Goal: Task Accomplishment & Management: Manage account settings

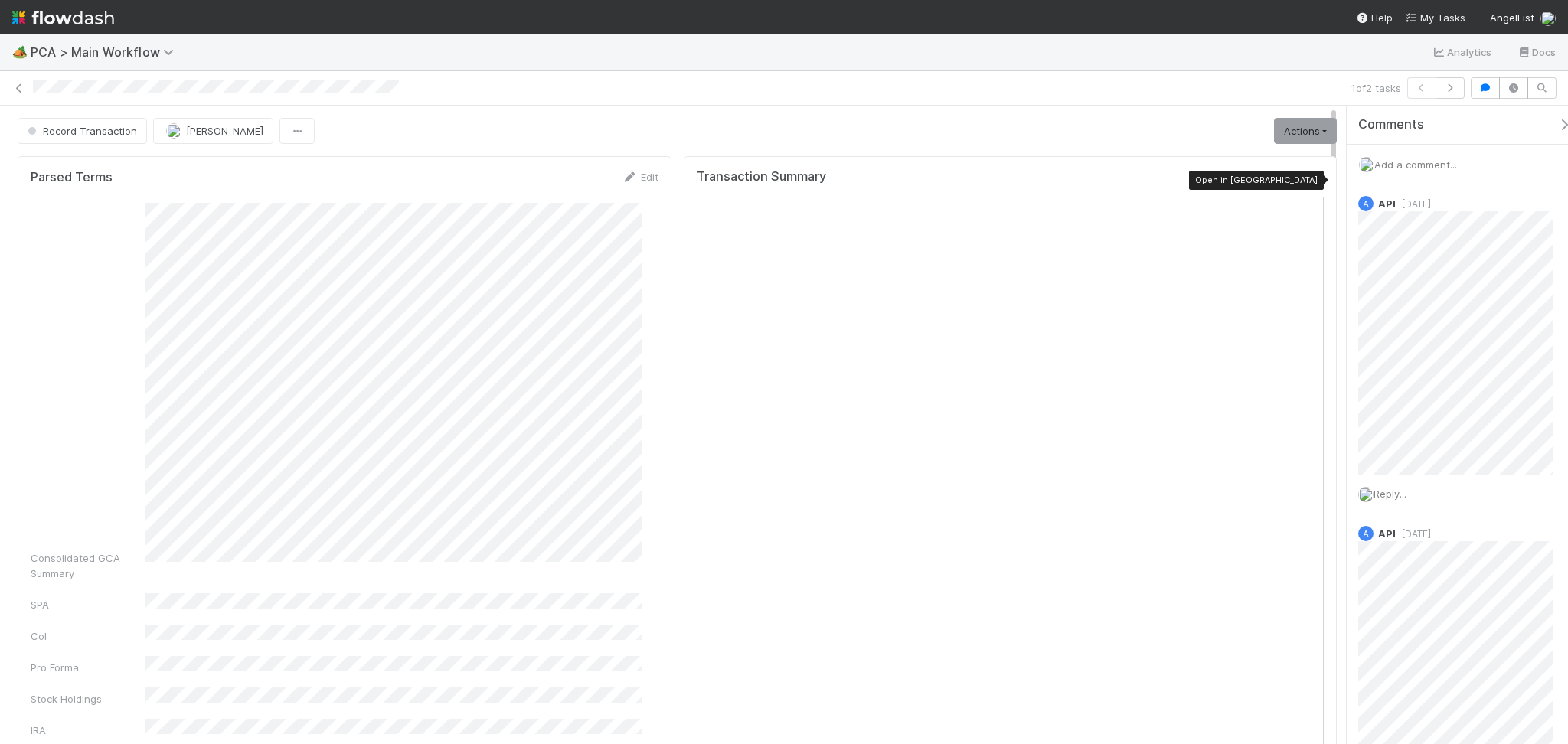
click at [1309, 177] on icon at bounding box center [1316, 180] width 15 height 10
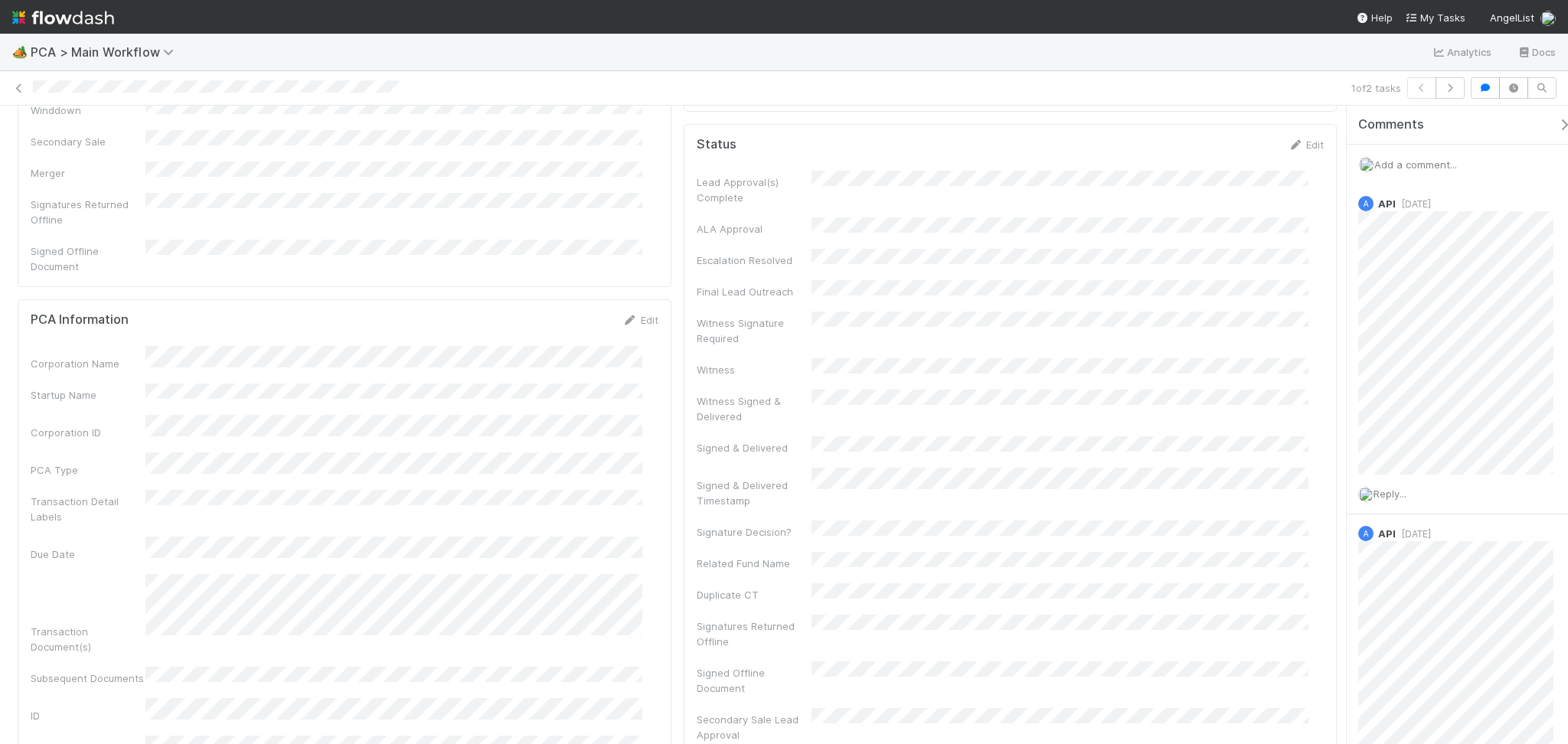
click at [1405, 159] on span "Add a comment..." at bounding box center [1415, 165] width 83 height 12
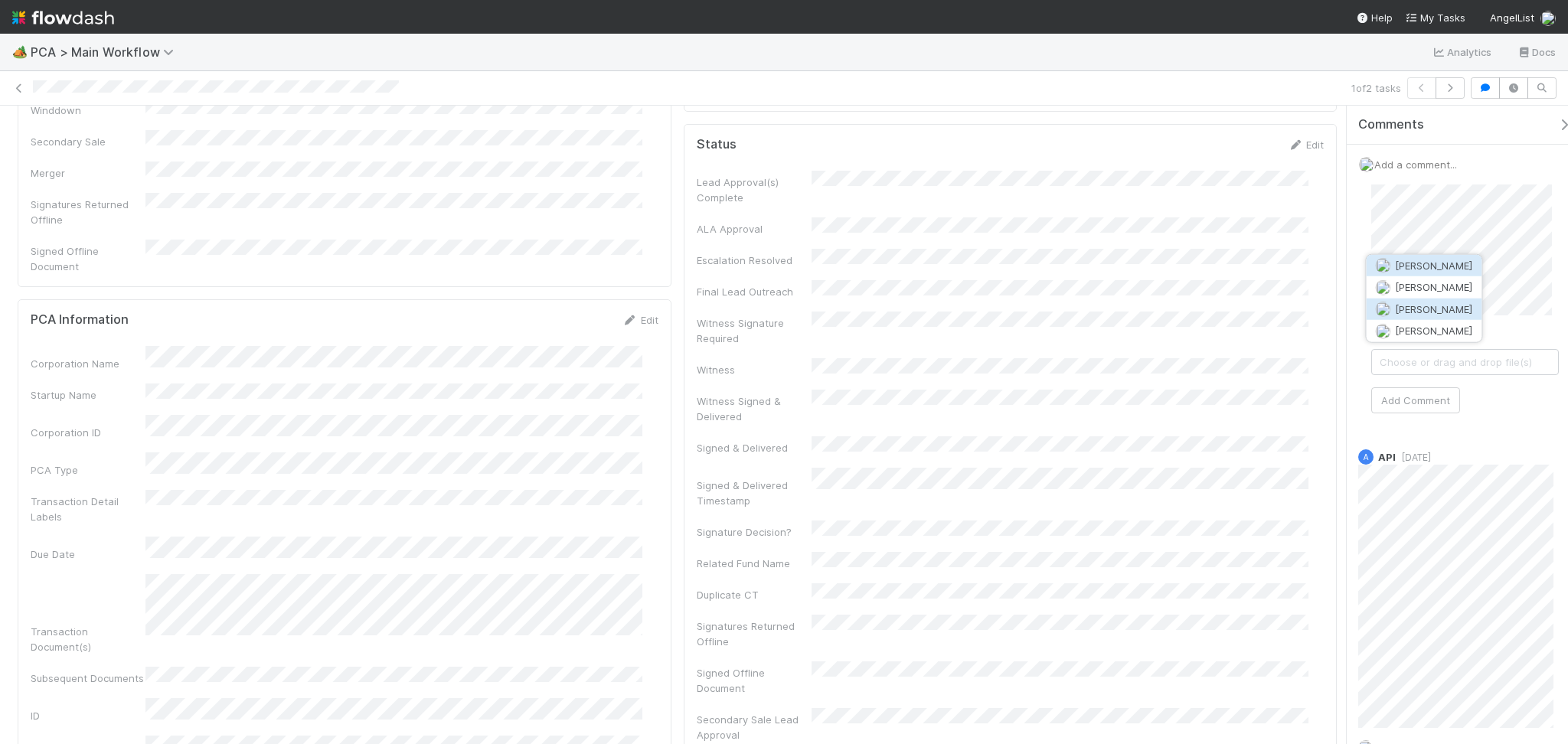
click at [1436, 299] on button "Josh Tarr" at bounding box center [1423, 310] width 115 height 22
click at [1405, 372] on button "Marvey Fuentes" at bounding box center [1397, 375] width 115 height 22
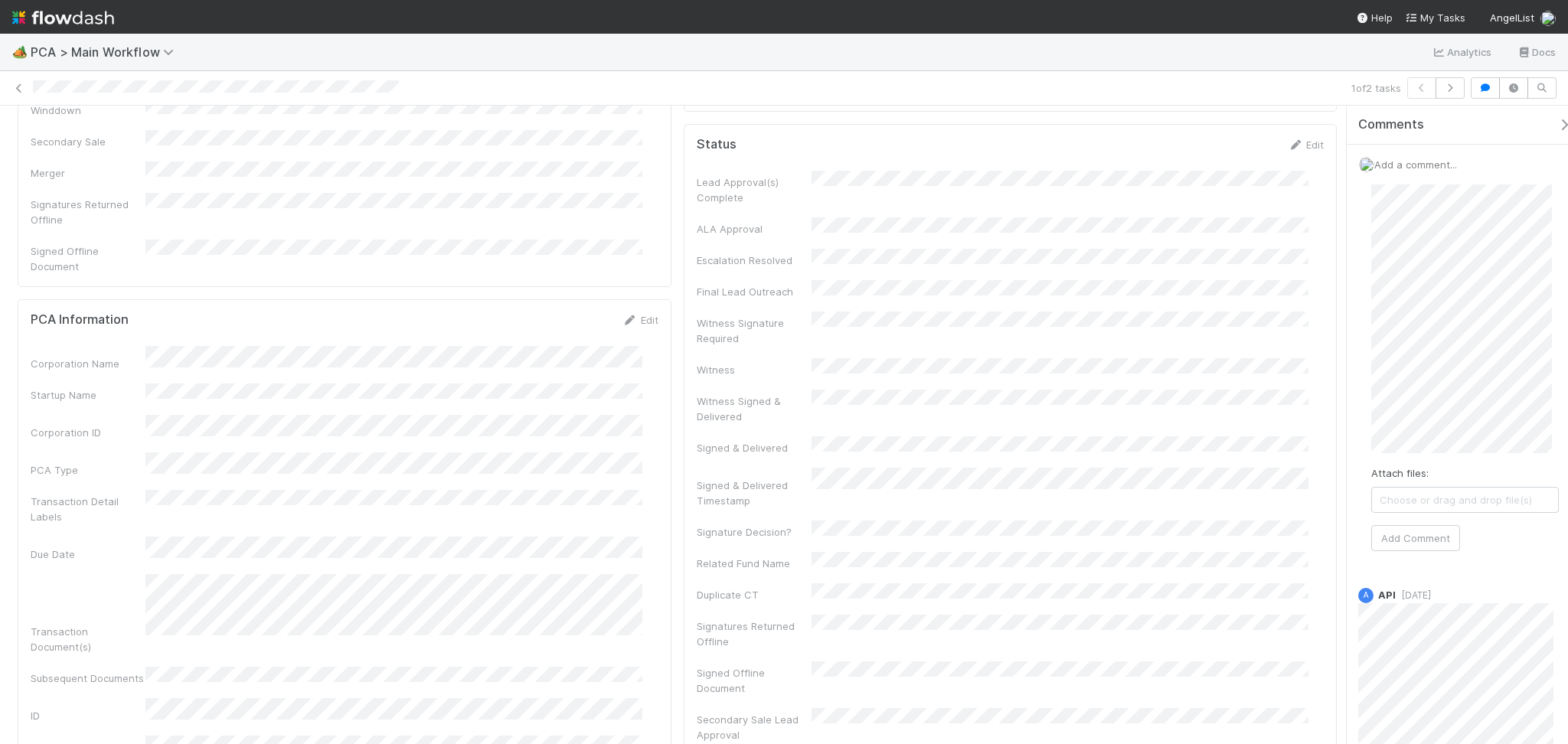
click at [1382, 554] on div "Attach files: Choose or drag and drop file(s) Add Comment" at bounding box center [1465, 368] width 212 height 391
click at [1398, 537] on button "Add Comment" at bounding box center [1415, 538] width 89 height 26
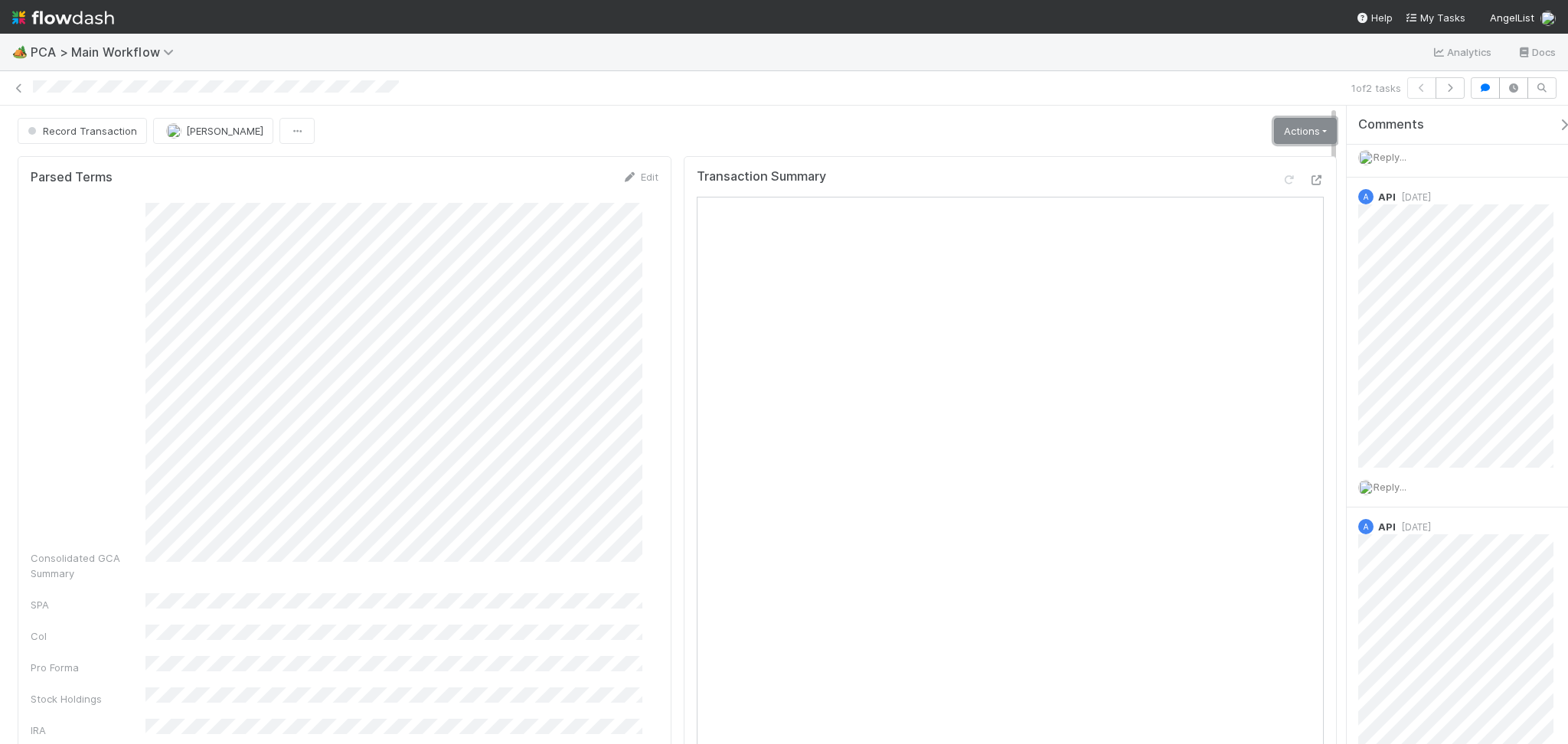
click at [1282, 125] on link "Actions" at bounding box center [1306, 131] width 63 height 26
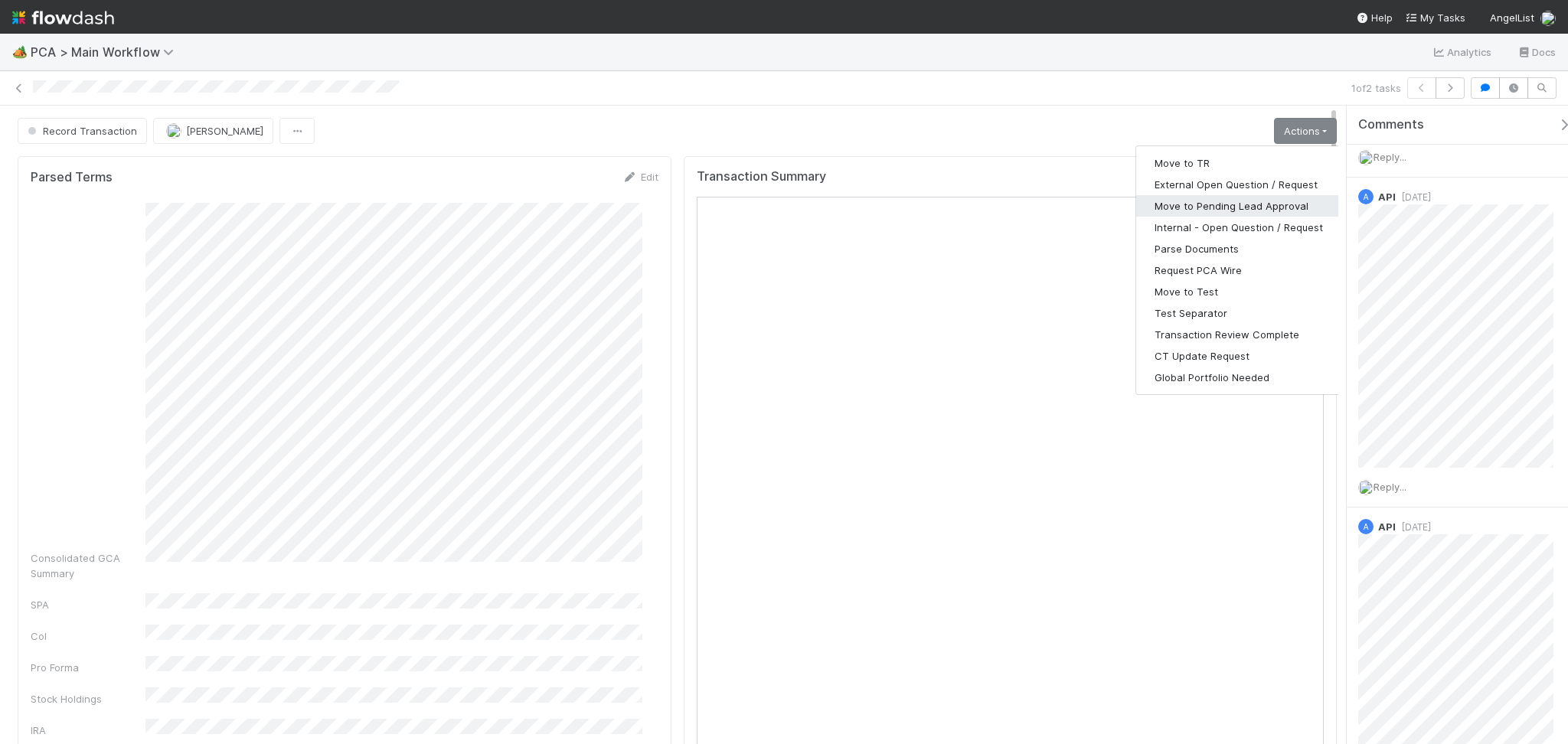
click at [1239, 202] on button "Move to Pending Lead Approval" at bounding box center [1239, 206] width 205 height 22
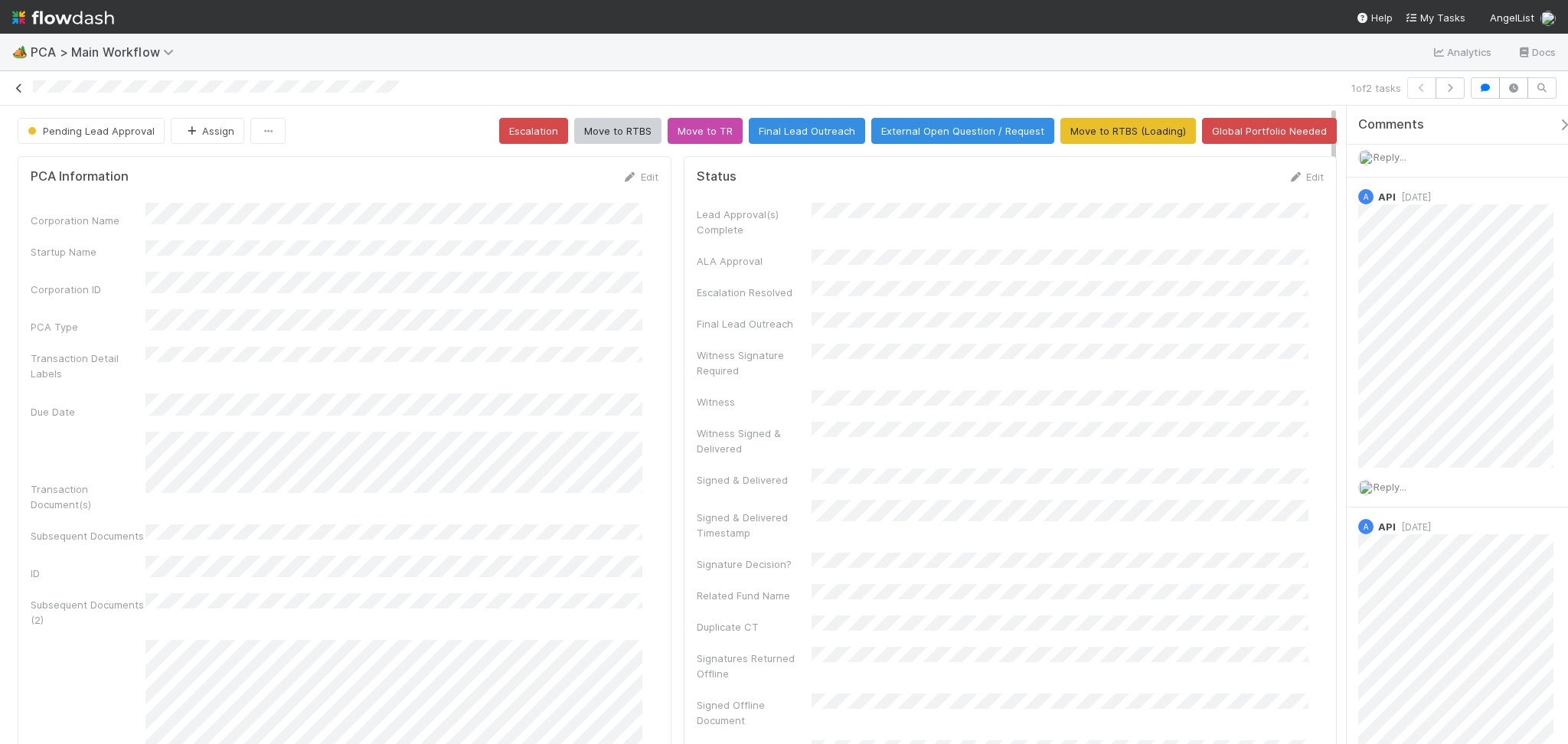
click at [20, 87] on icon at bounding box center [19, 88] width 15 height 10
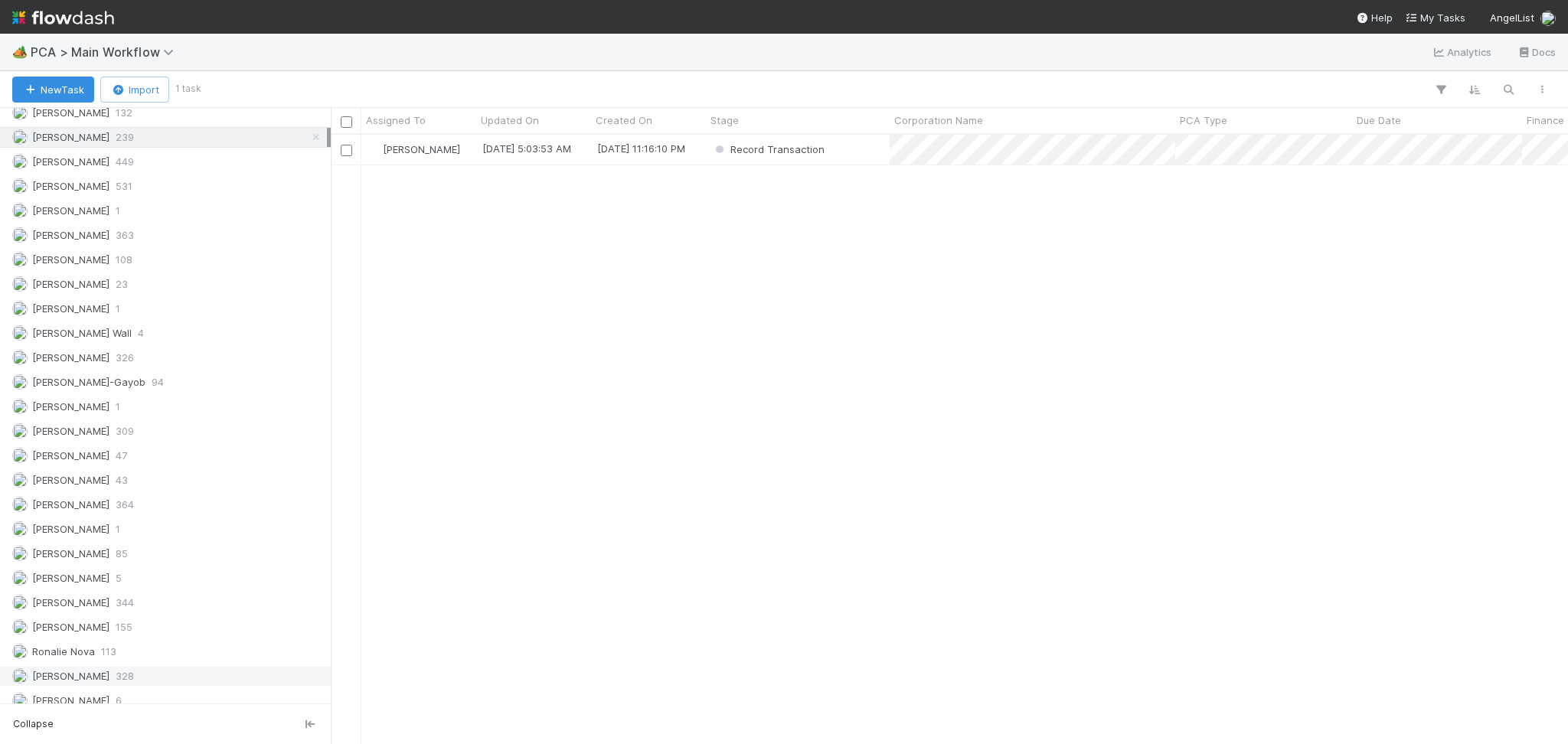
scroll to position [2090, 0]
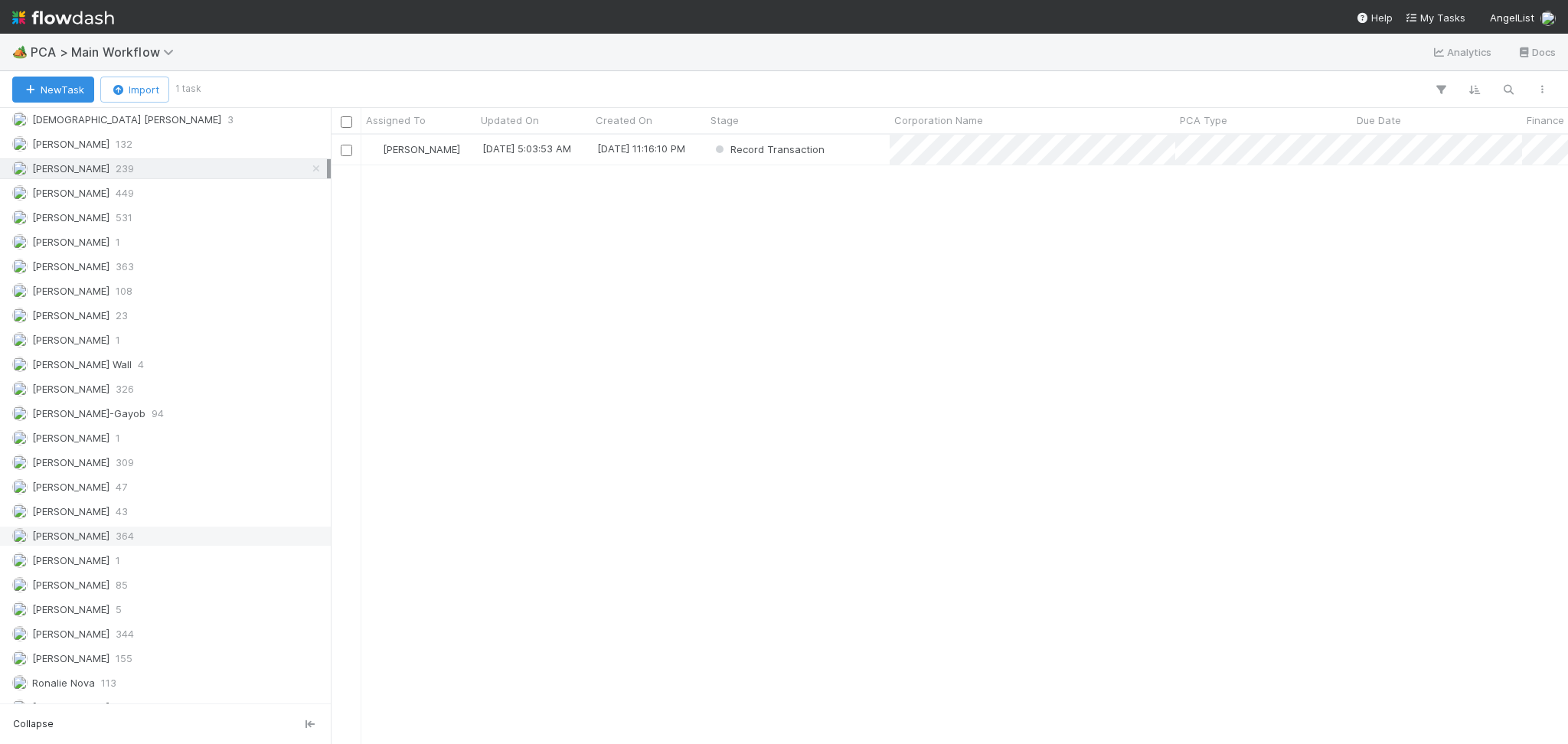
click at [115, 537] on span "364" at bounding box center [125, 536] width 19 height 19
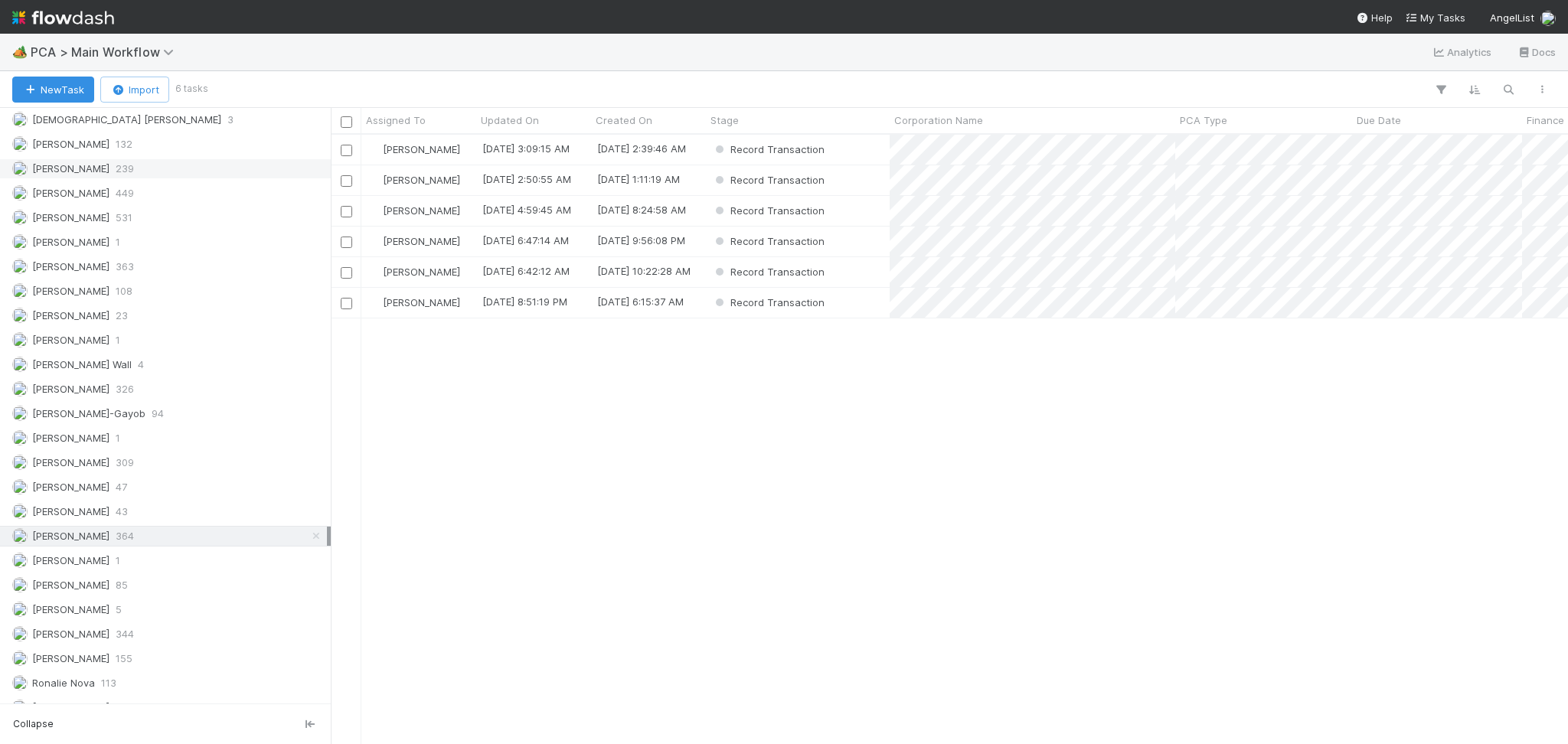
scroll to position [593, 1221]
click at [150, 169] on div "Febbie Cervantes 239" at bounding box center [170, 169] width 314 height 19
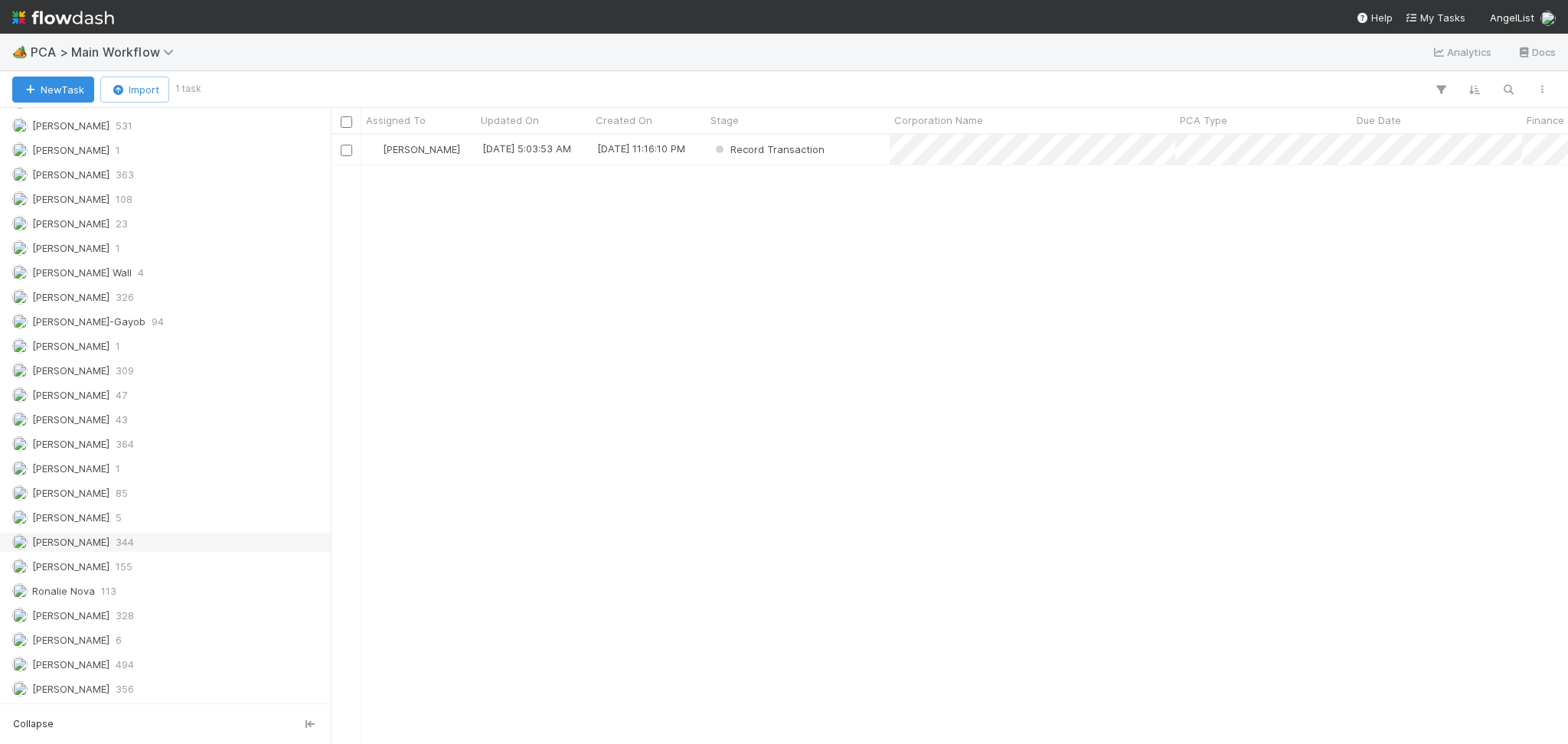
scroll to position [593, 1221]
click at [840, 153] on div "Record Transaction" at bounding box center [798, 149] width 184 height 30
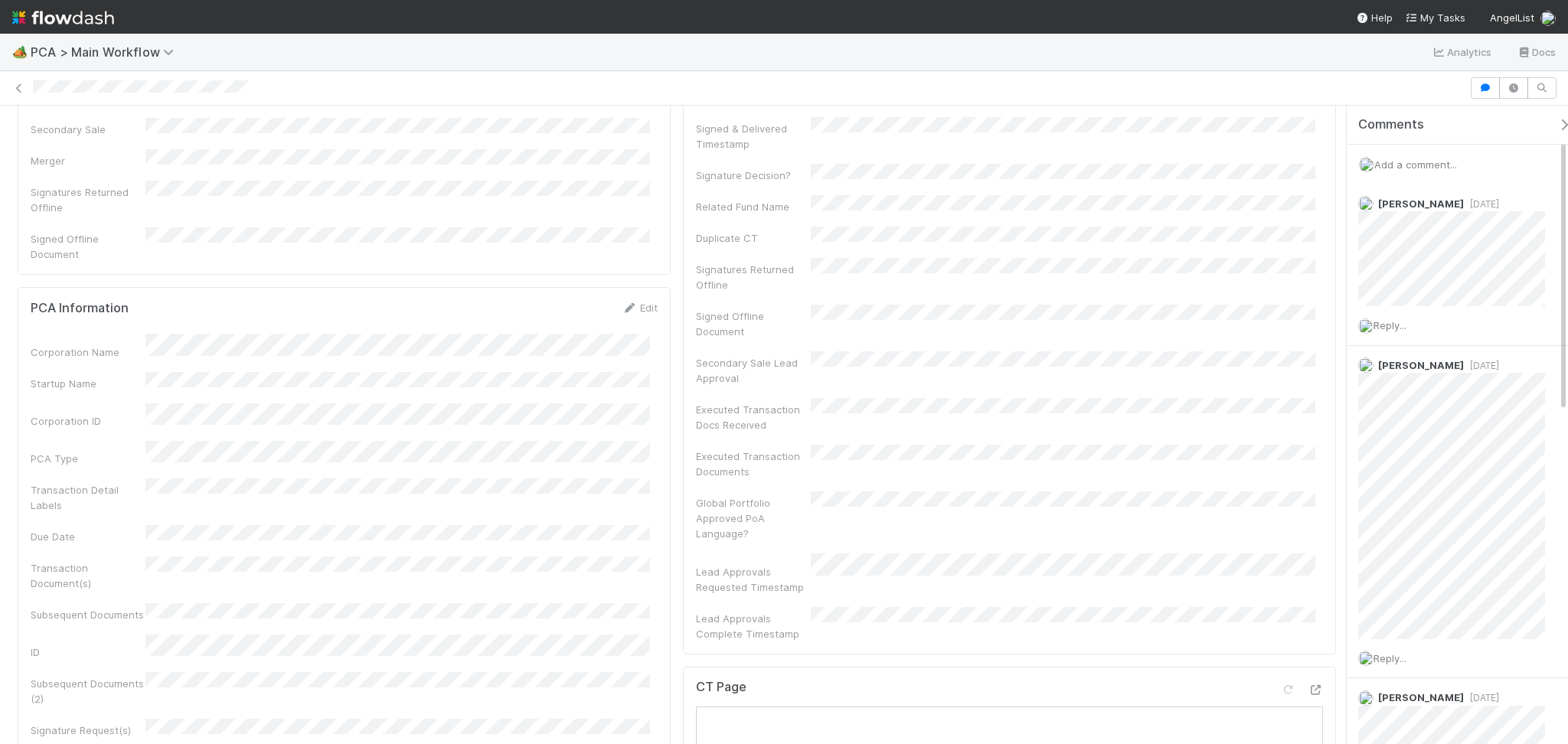
scroll to position [510, 0]
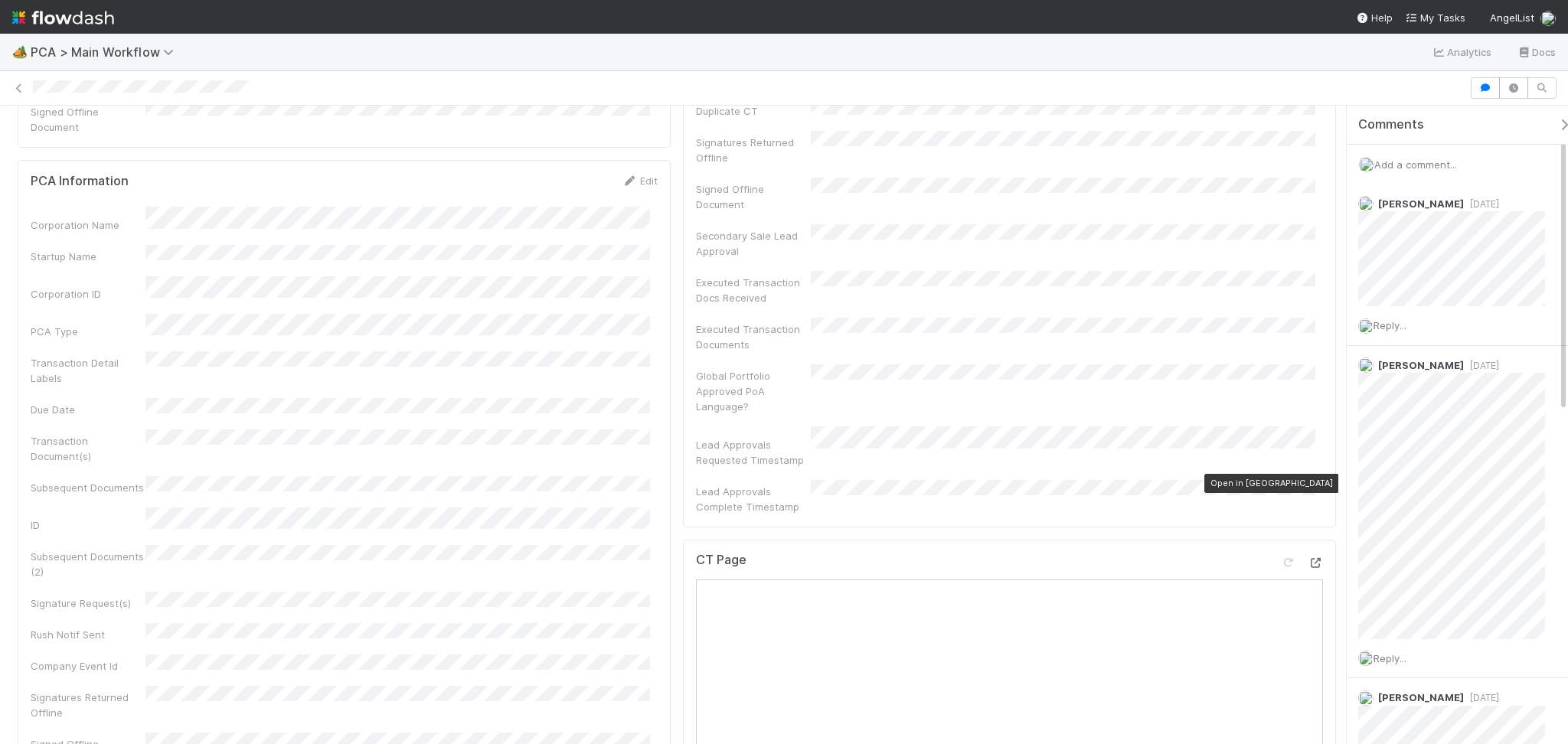
click at [1308, 558] on icon at bounding box center [1316, 563] width 15 height 10
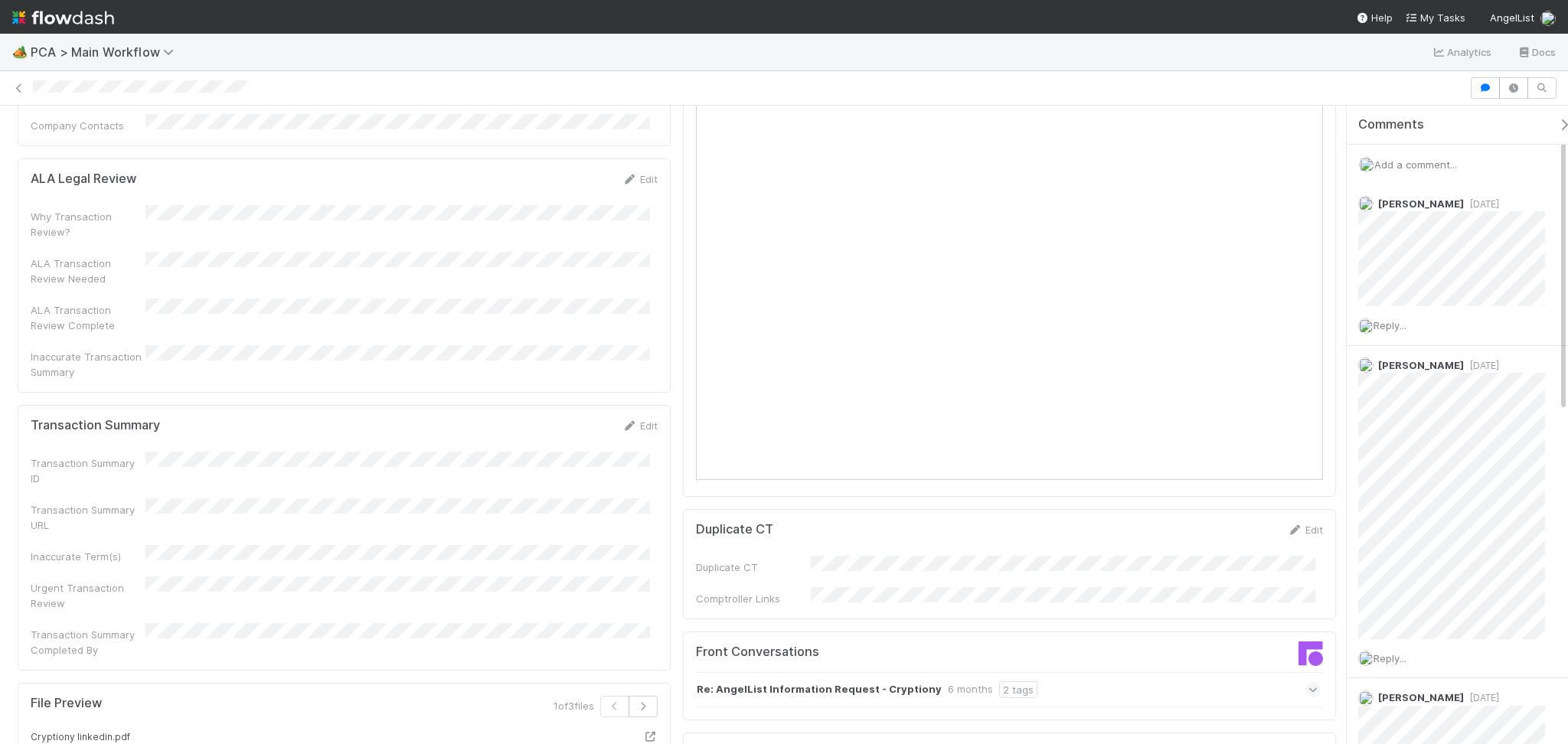
scroll to position [1327, 0]
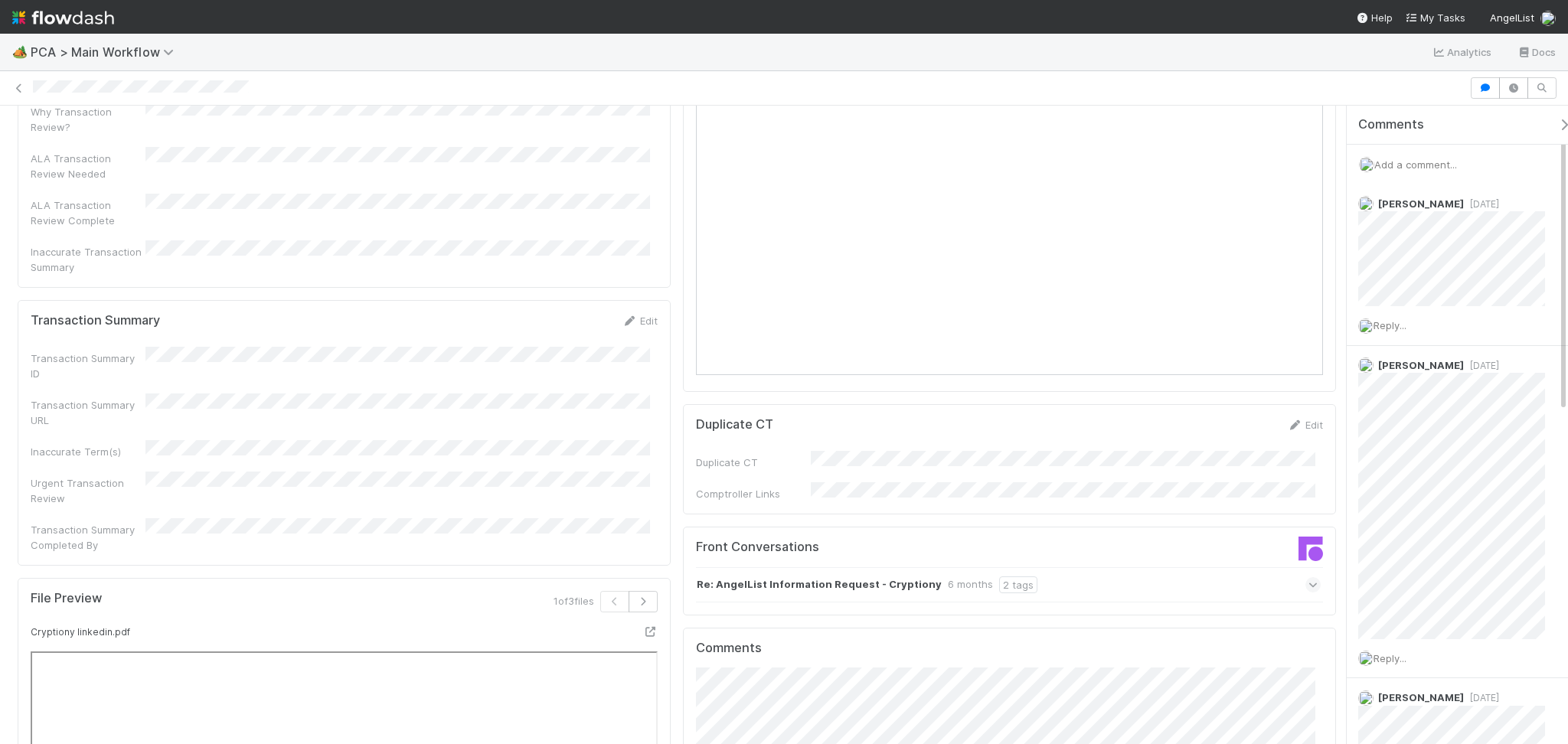
click at [1121, 567] on div "Re: AngelList Information Request - Cryptiony 6 months 2 tags" at bounding box center [1008, 585] width 625 height 35
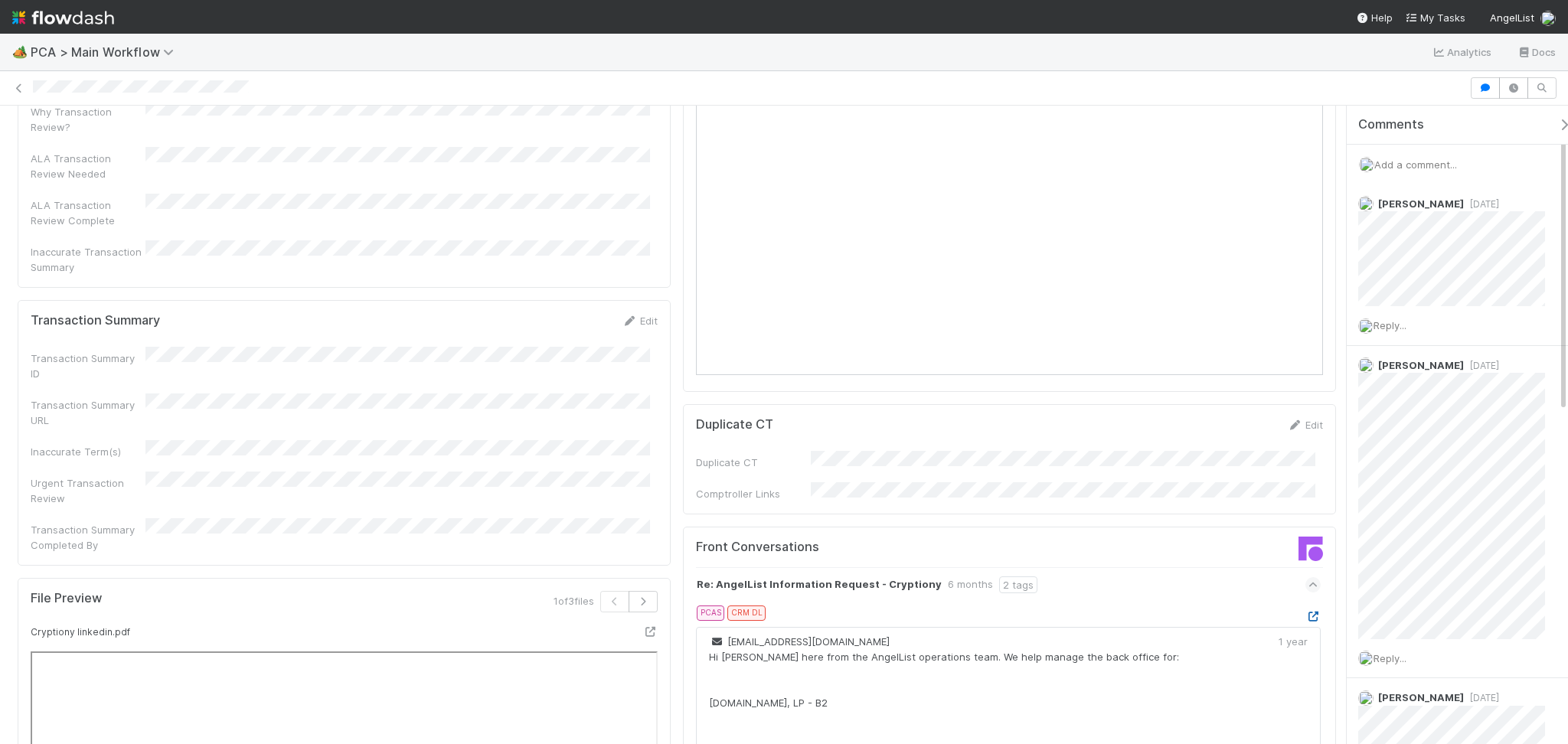
click at [1306, 612] on icon at bounding box center [1313, 616] width 15 height 10
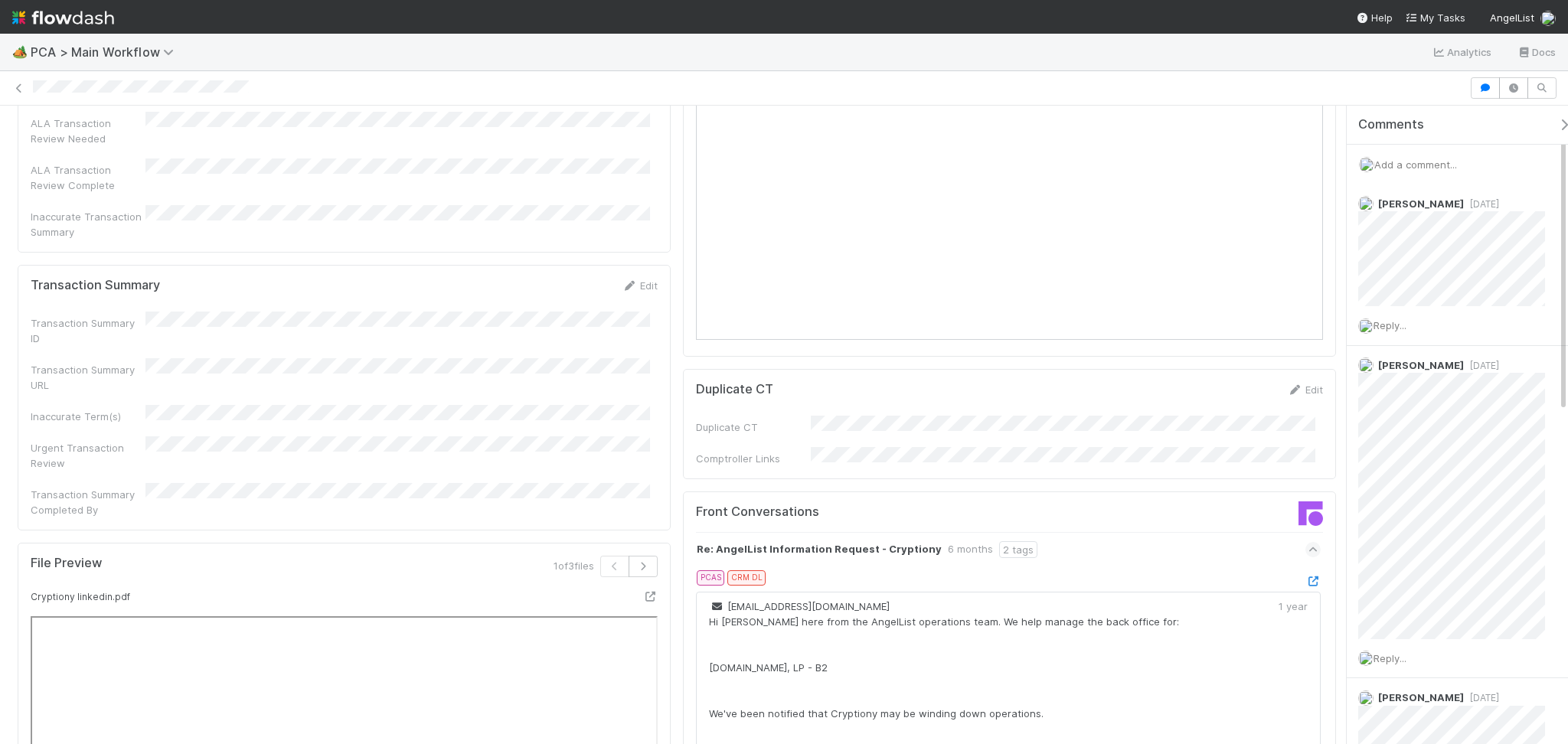
scroll to position [1225, 0]
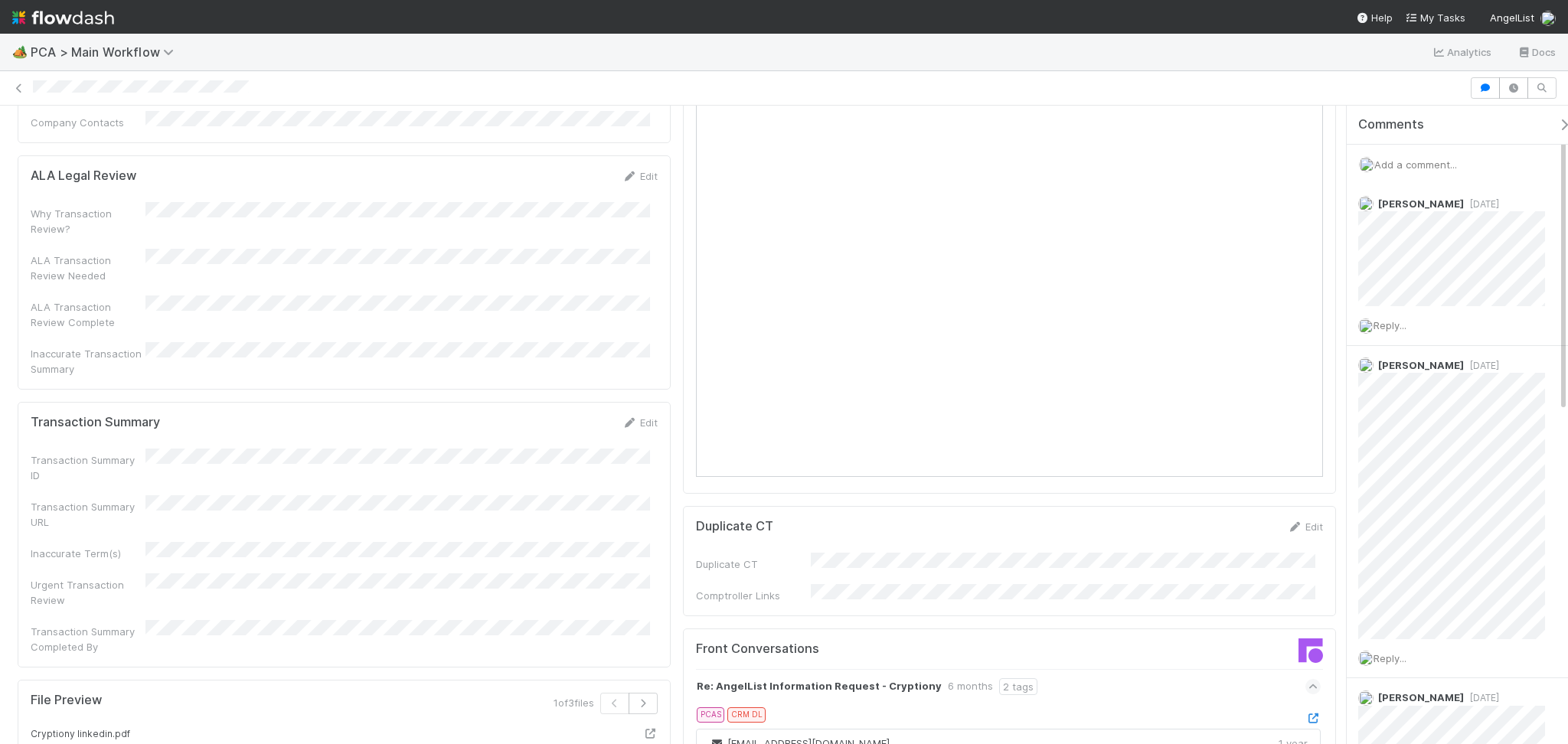
drag, startPoint x: 625, startPoint y: 296, endPoint x: 595, endPoint y: 302, distance: 30.6
click at [626, 418] on icon at bounding box center [630, 423] width 15 height 10
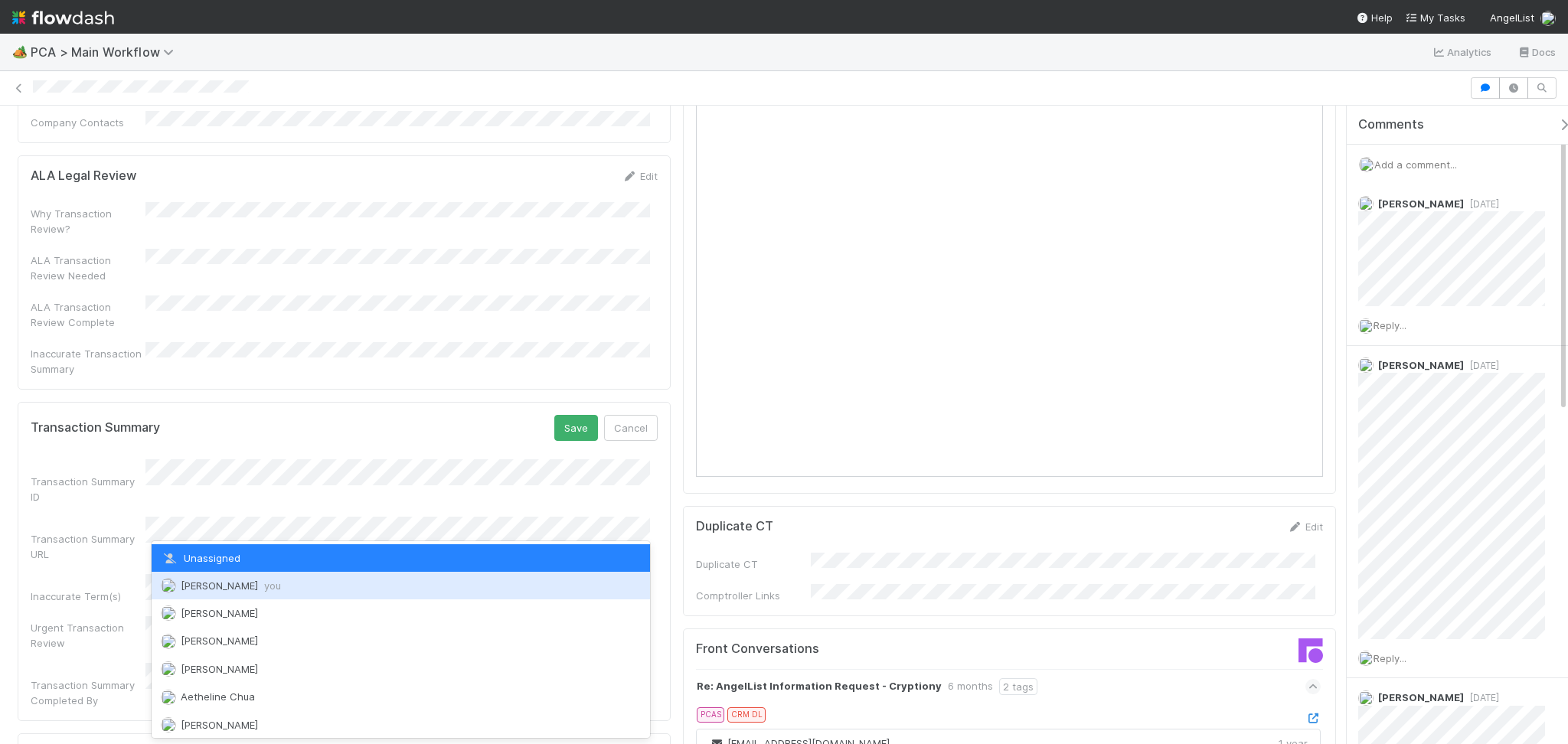
click at [224, 577] on div "Febbie Cervantes you" at bounding box center [401, 586] width 499 height 28
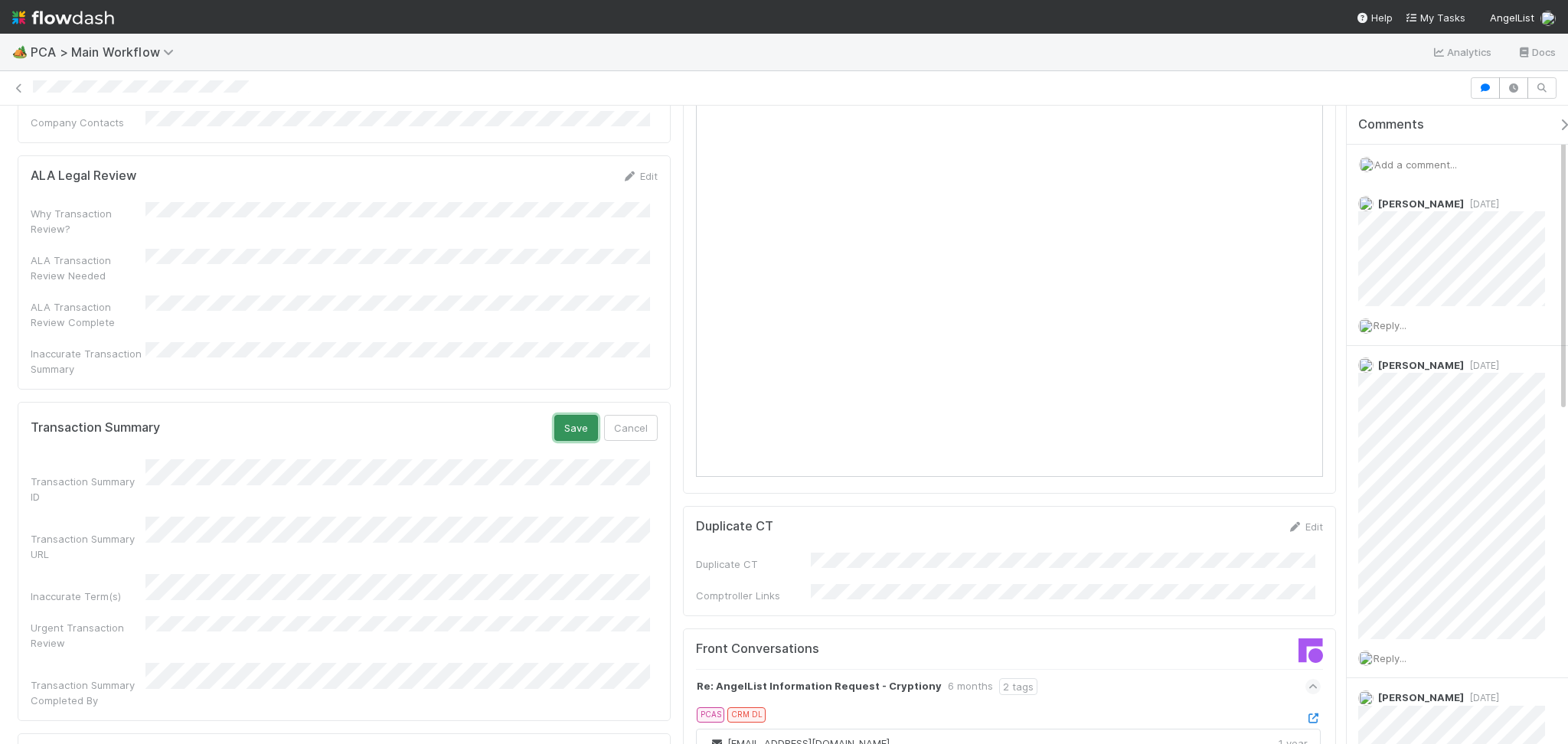
drag, startPoint x: 568, startPoint y: 300, endPoint x: 544, endPoint y: 311, distance: 26.4
click at [569, 415] on button "Save" at bounding box center [576, 428] width 43 height 26
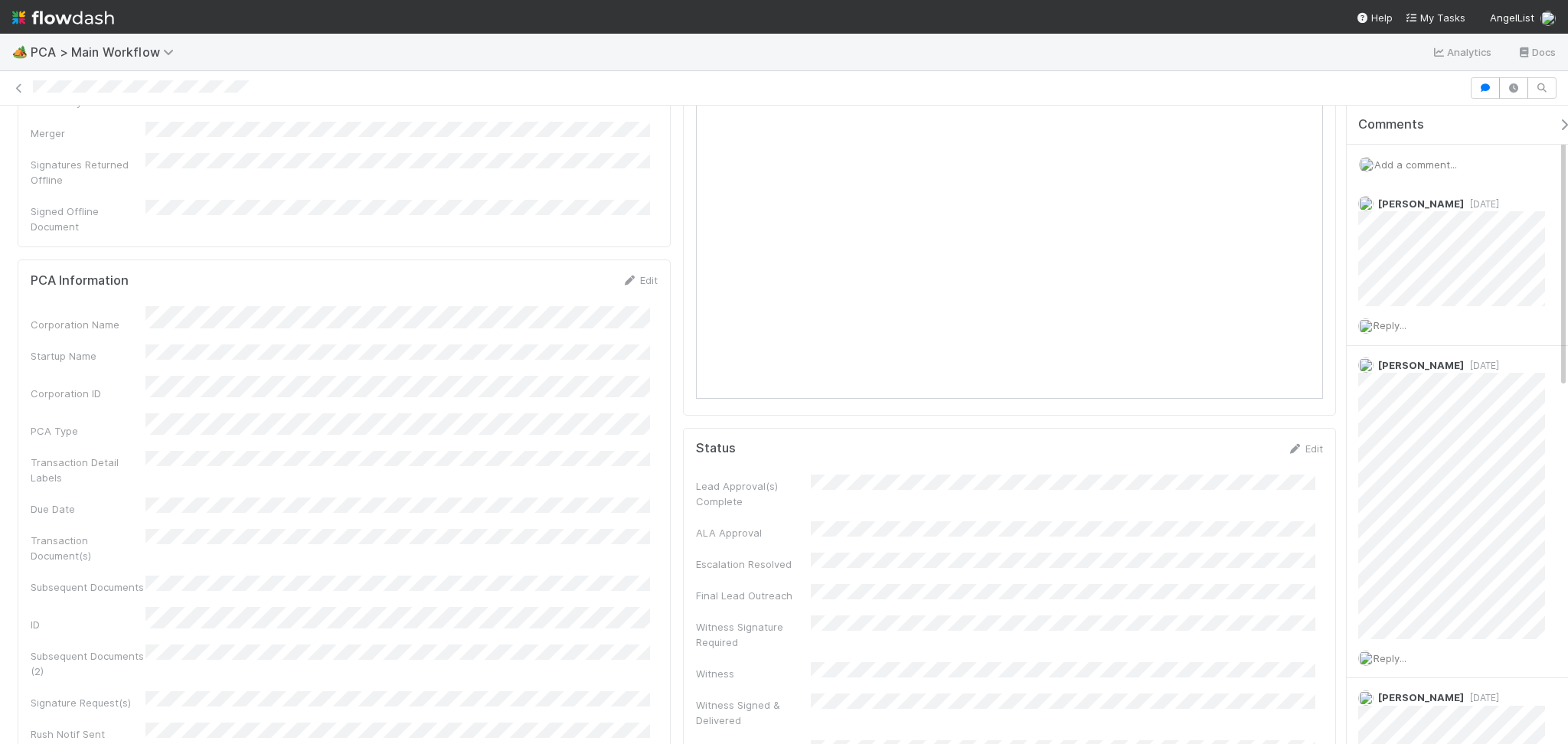
scroll to position [408, 0]
click at [1391, 164] on span "Add a comment..." at bounding box center [1415, 165] width 83 height 12
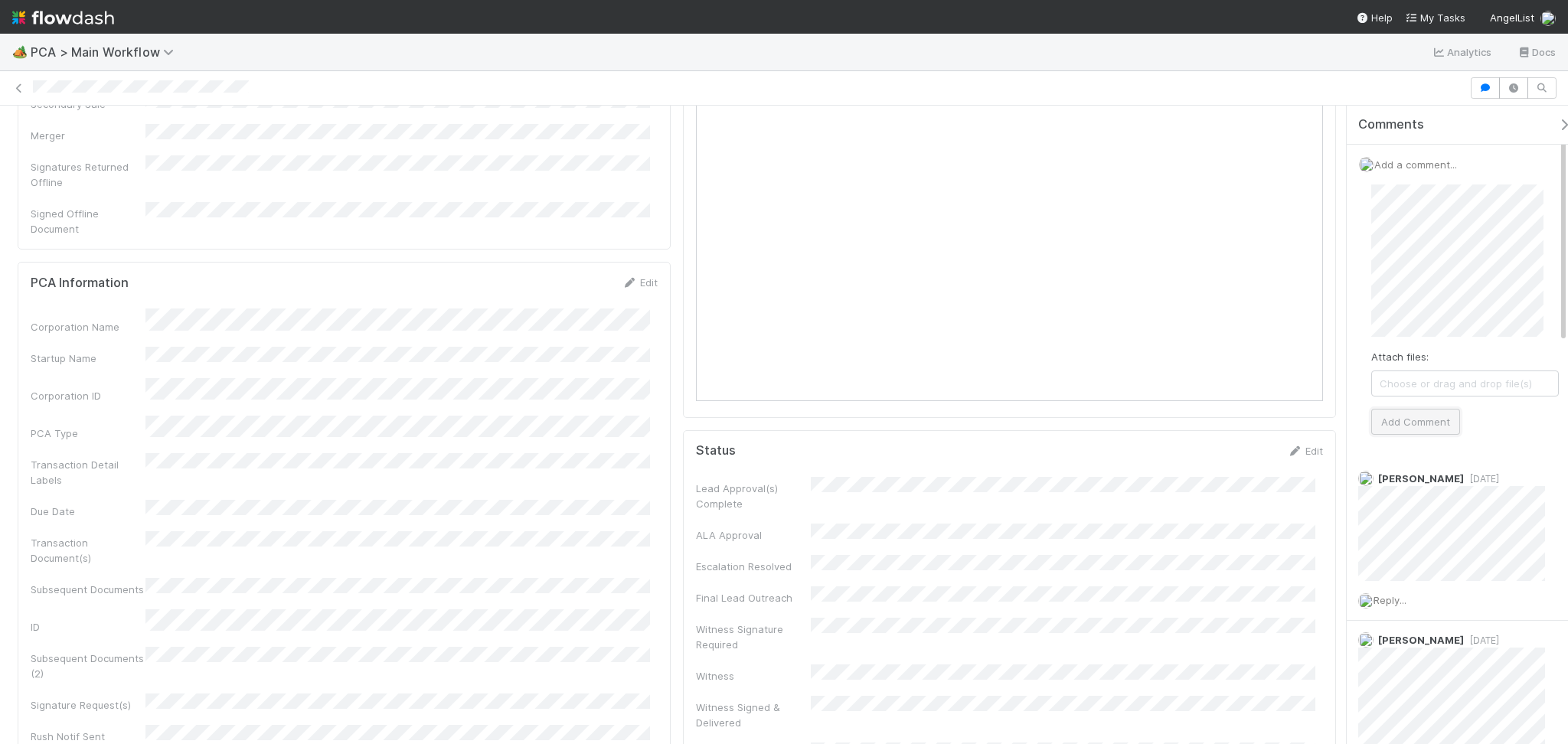
click at [1381, 430] on button "Add Comment" at bounding box center [1415, 422] width 89 height 26
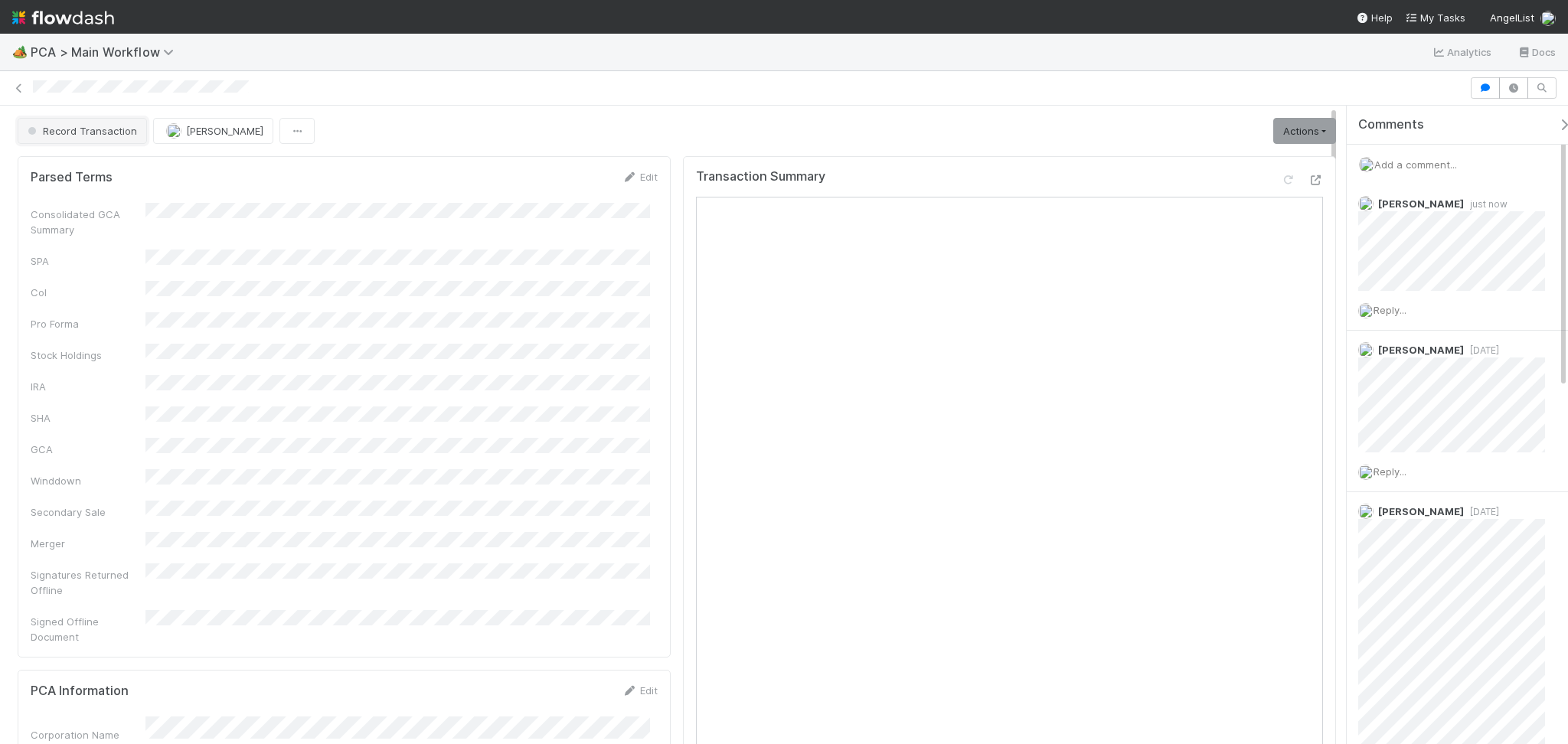
click at [94, 128] on span "Record Transaction" at bounding box center [81, 131] width 112 height 12
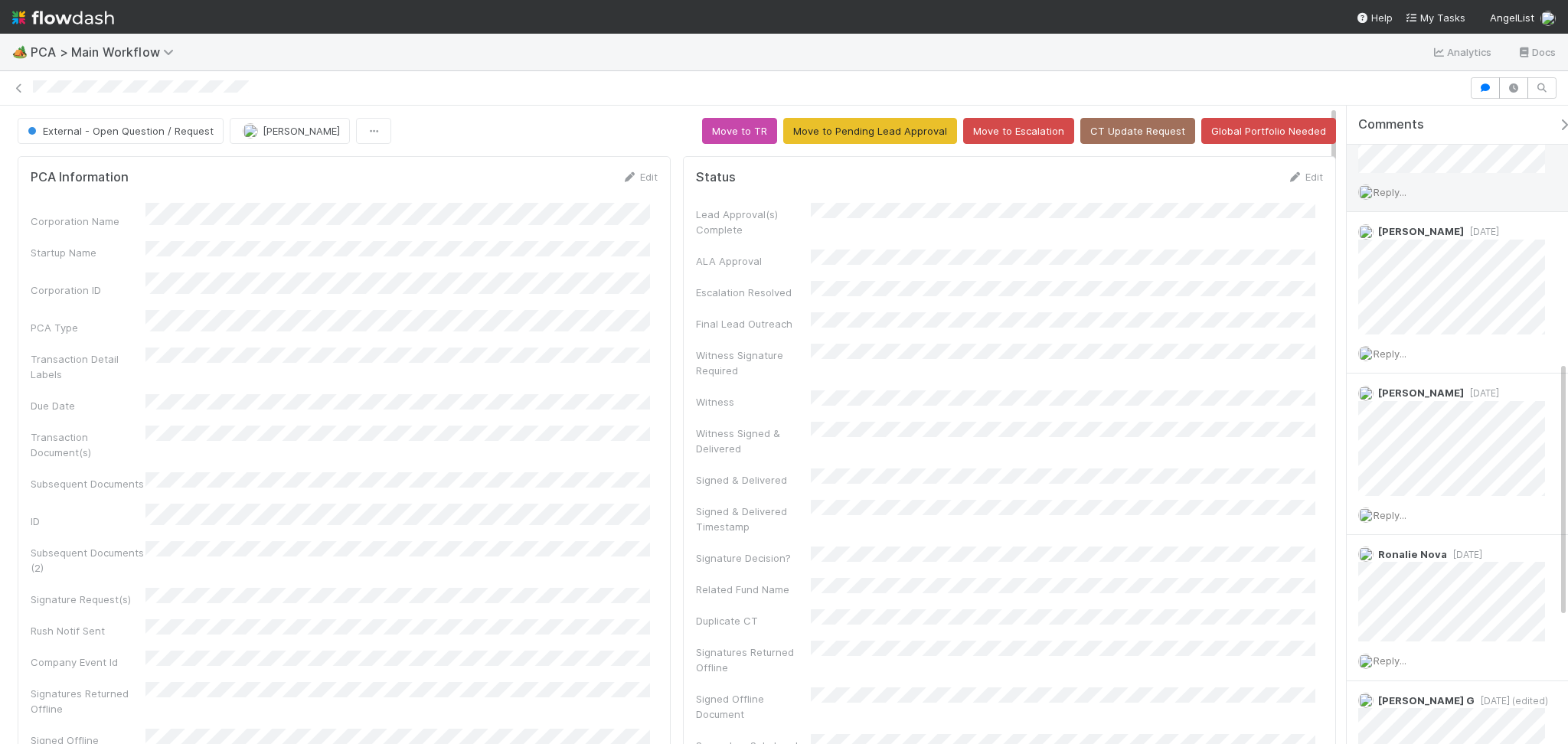
scroll to position [816, 0]
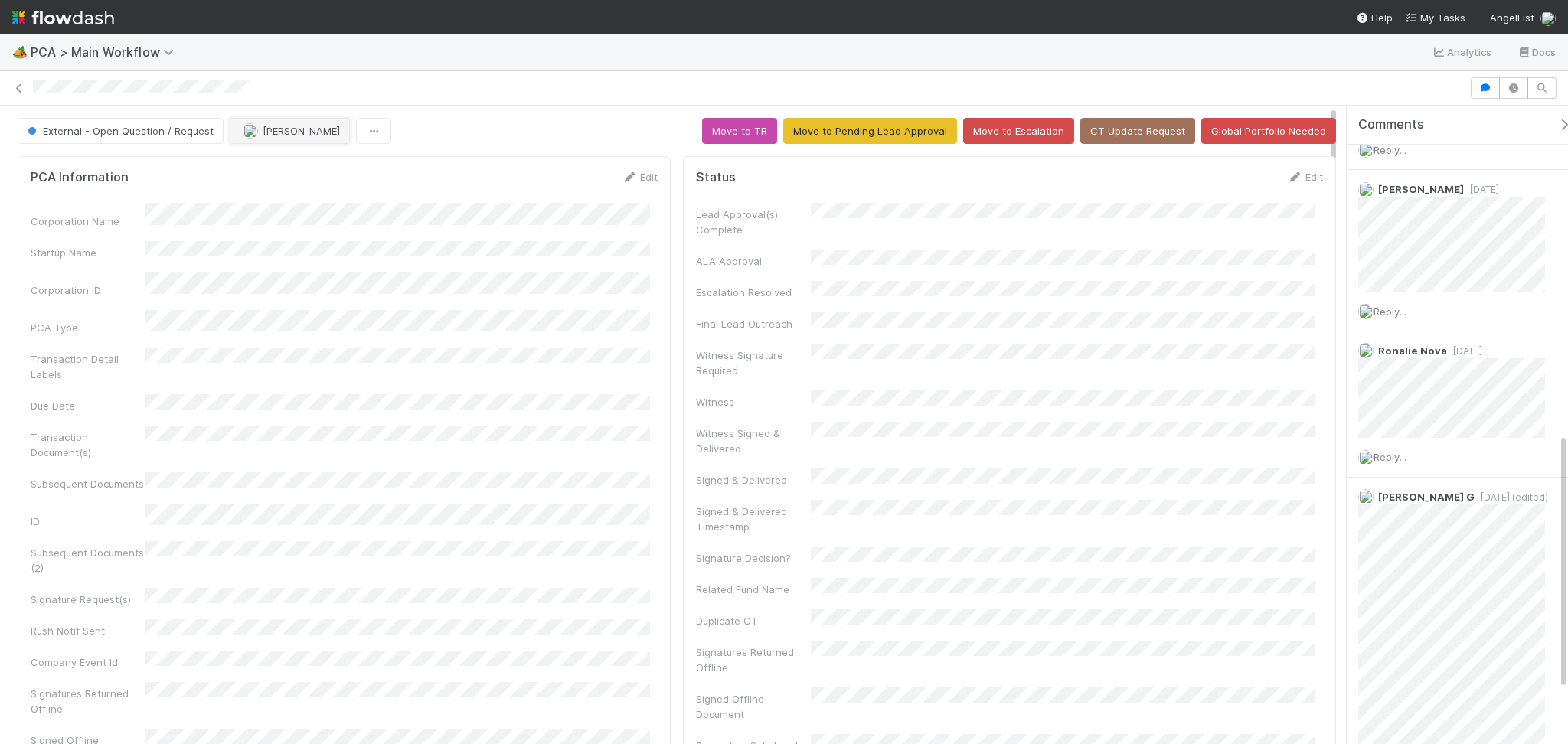
click at [298, 133] on span "Roselyn de Villa" at bounding box center [301, 131] width 77 height 12
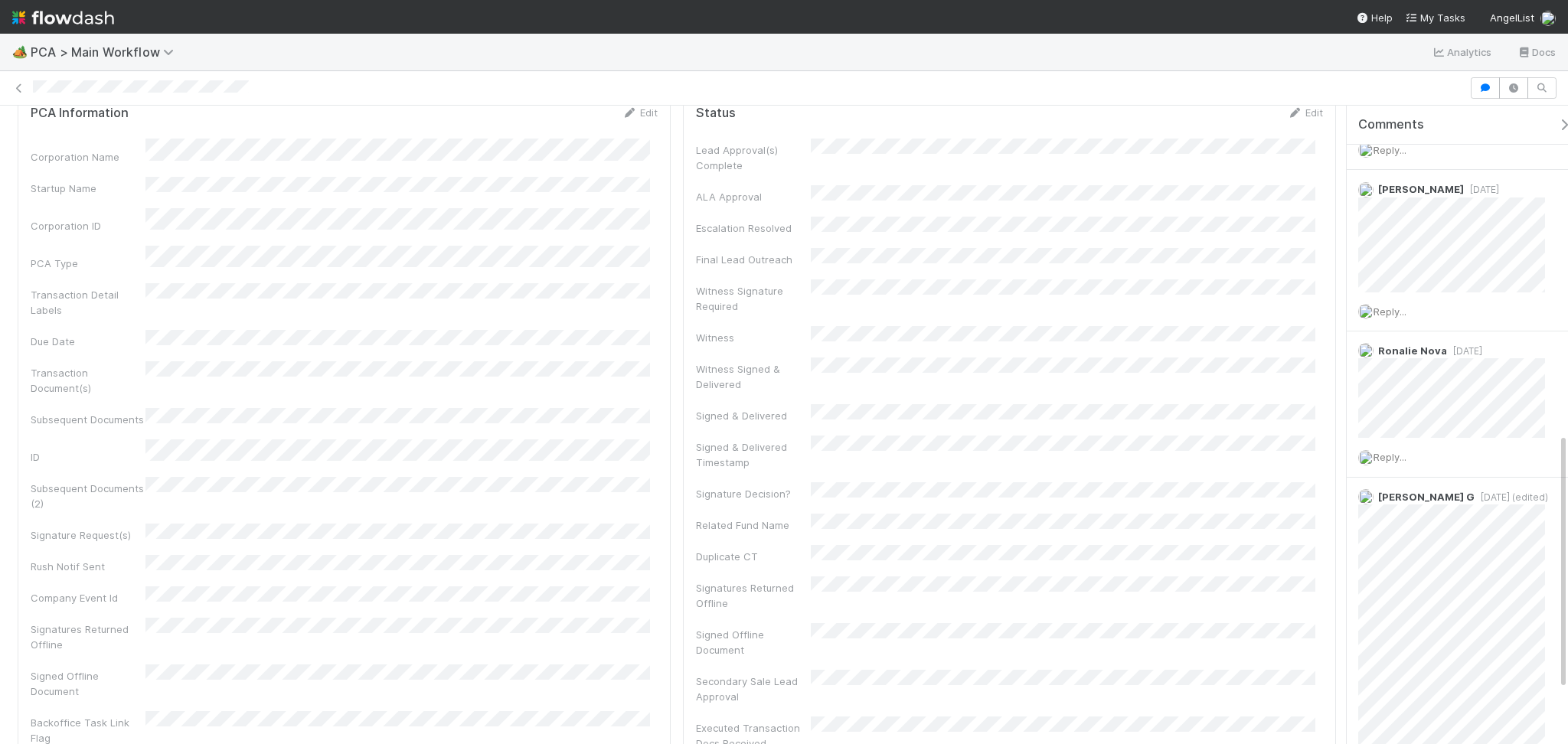
scroll to position [0, 0]
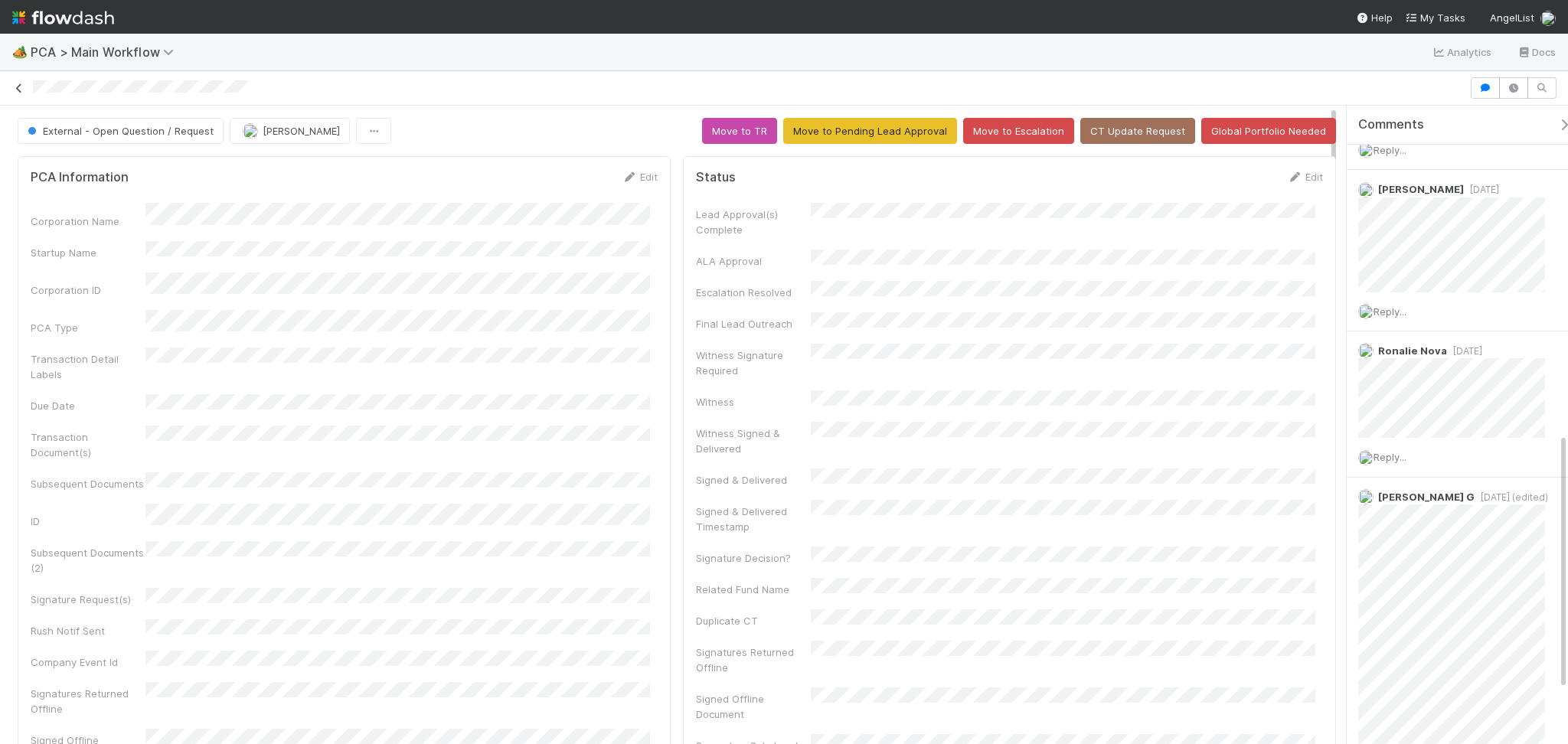
click at [19, 91] on icon at bounding box center [19, 88] width 15 height 10
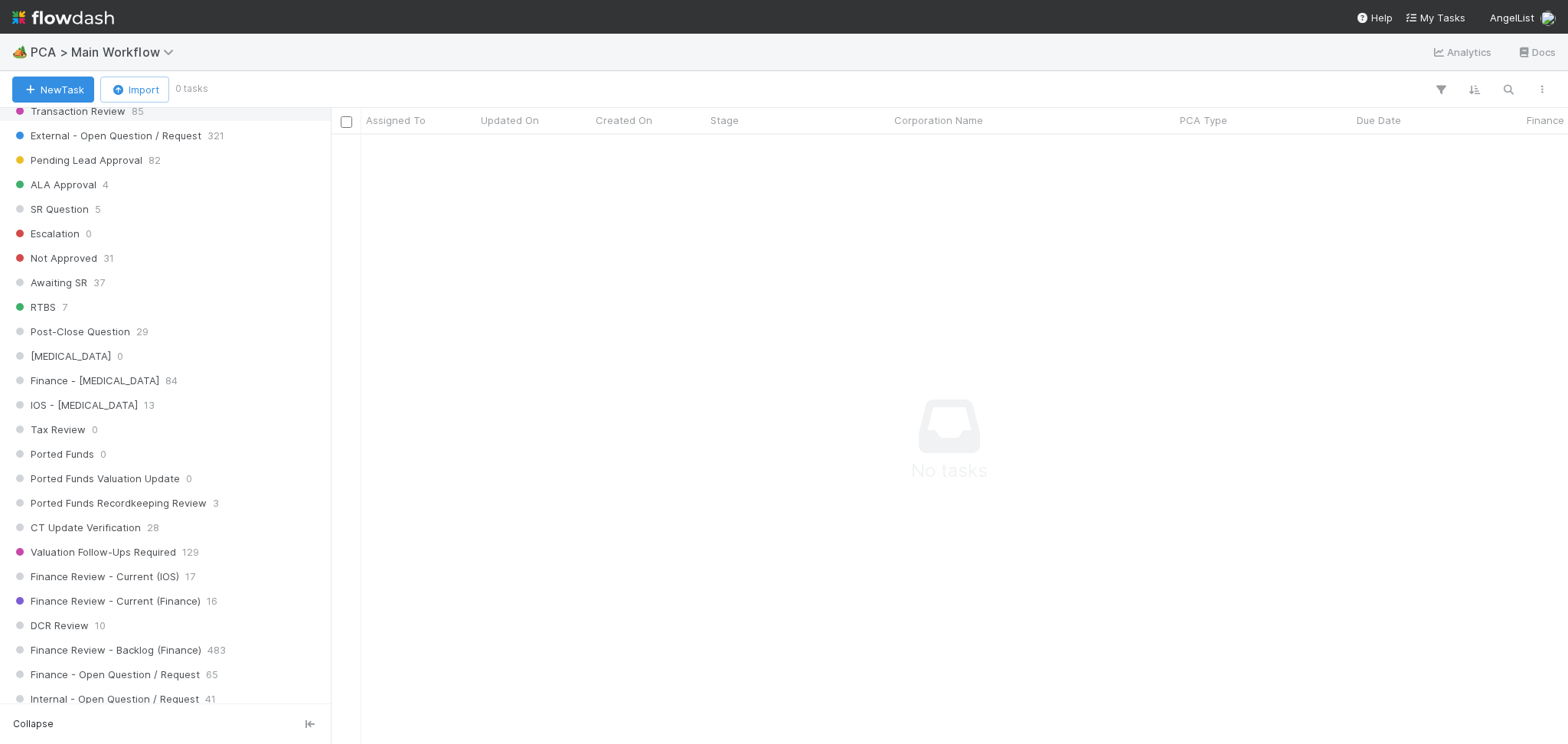
scroll to position [1020, 0]
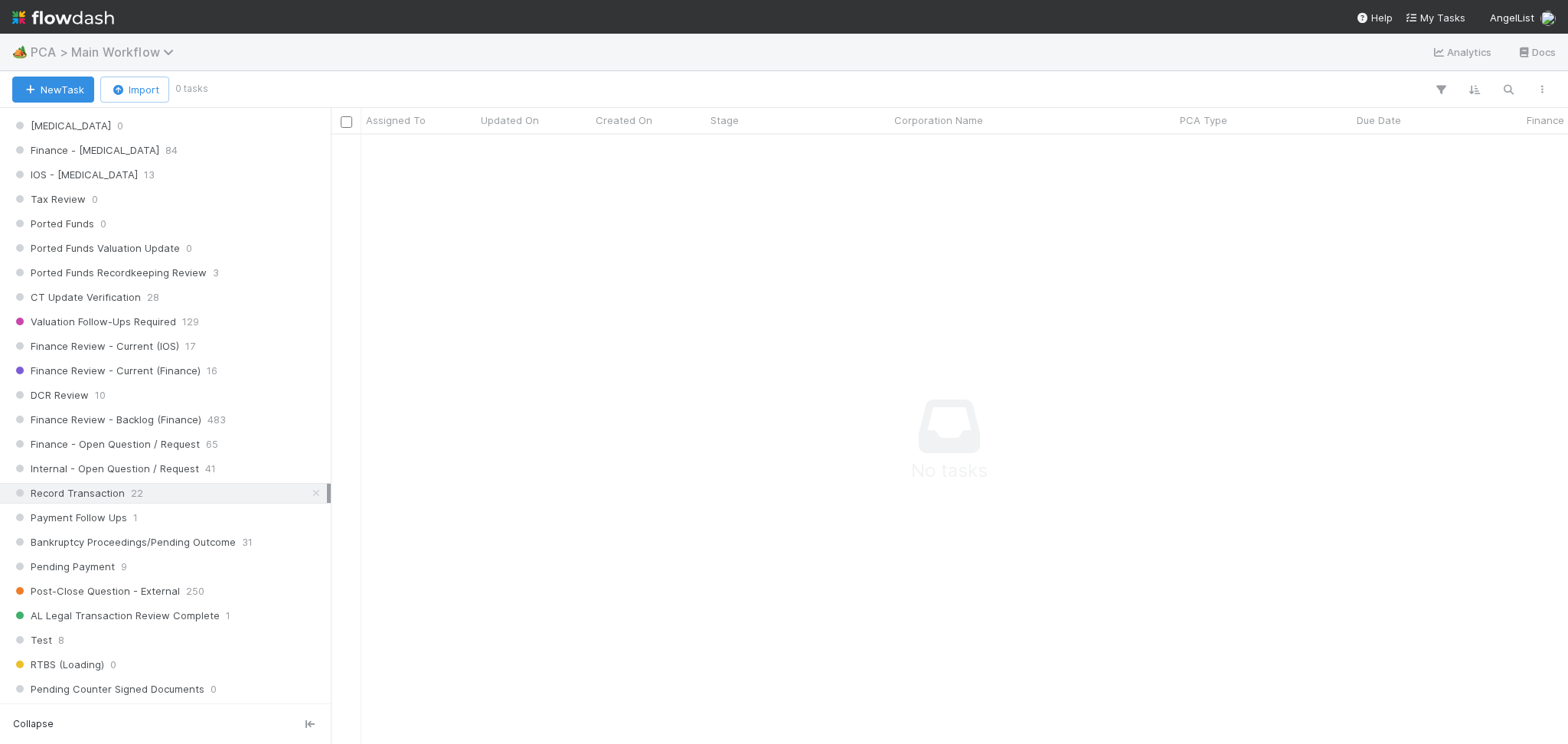
click at [131, 46] on span "PCA > Main Workflow" at bounding box center [106, 52] width 151 height 15
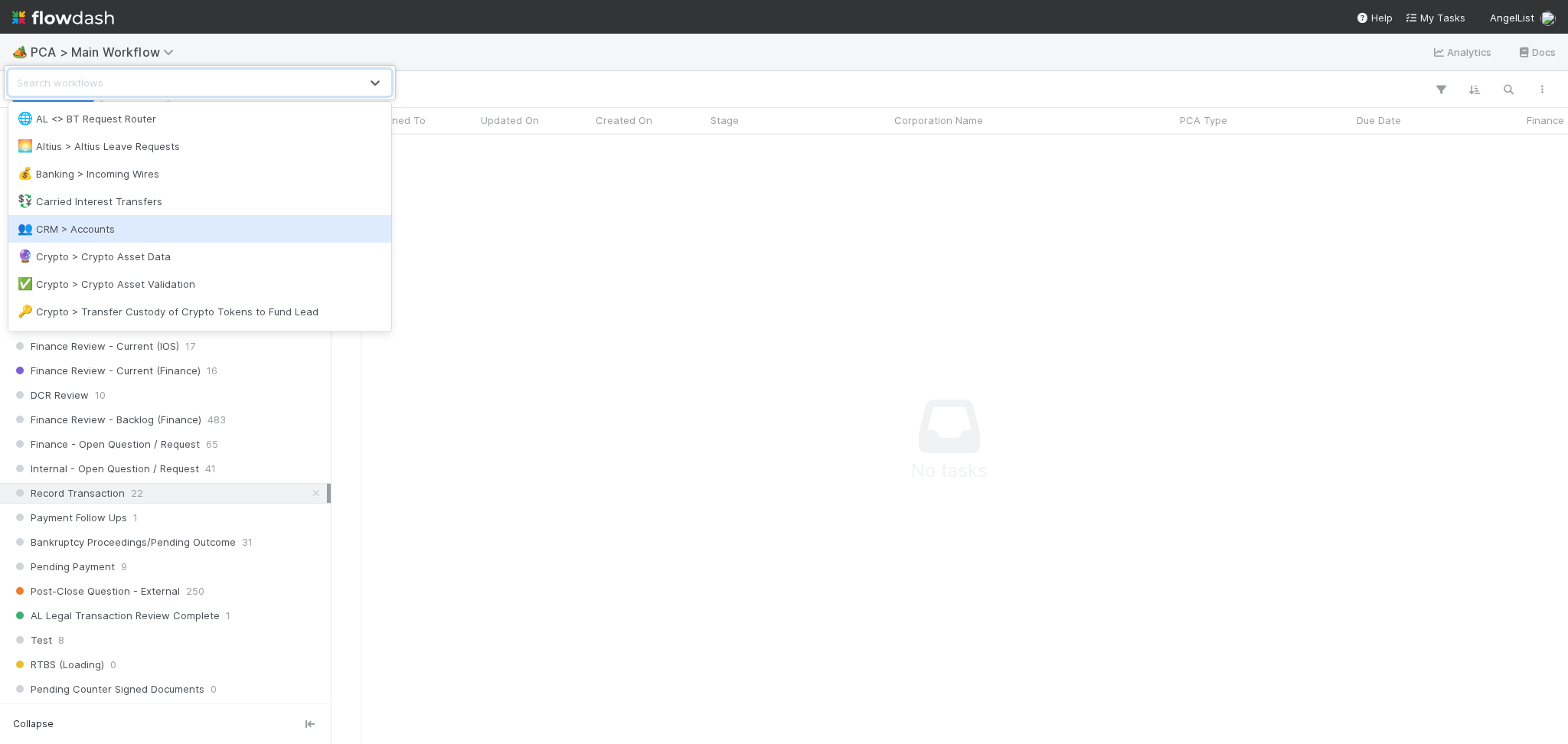
click at [736, 249] on div "option CRM > Accounts focused, 5 of 34. 34 results available. Use Up and Down t…" at bounding box center [784, 372] width 1568 height 744
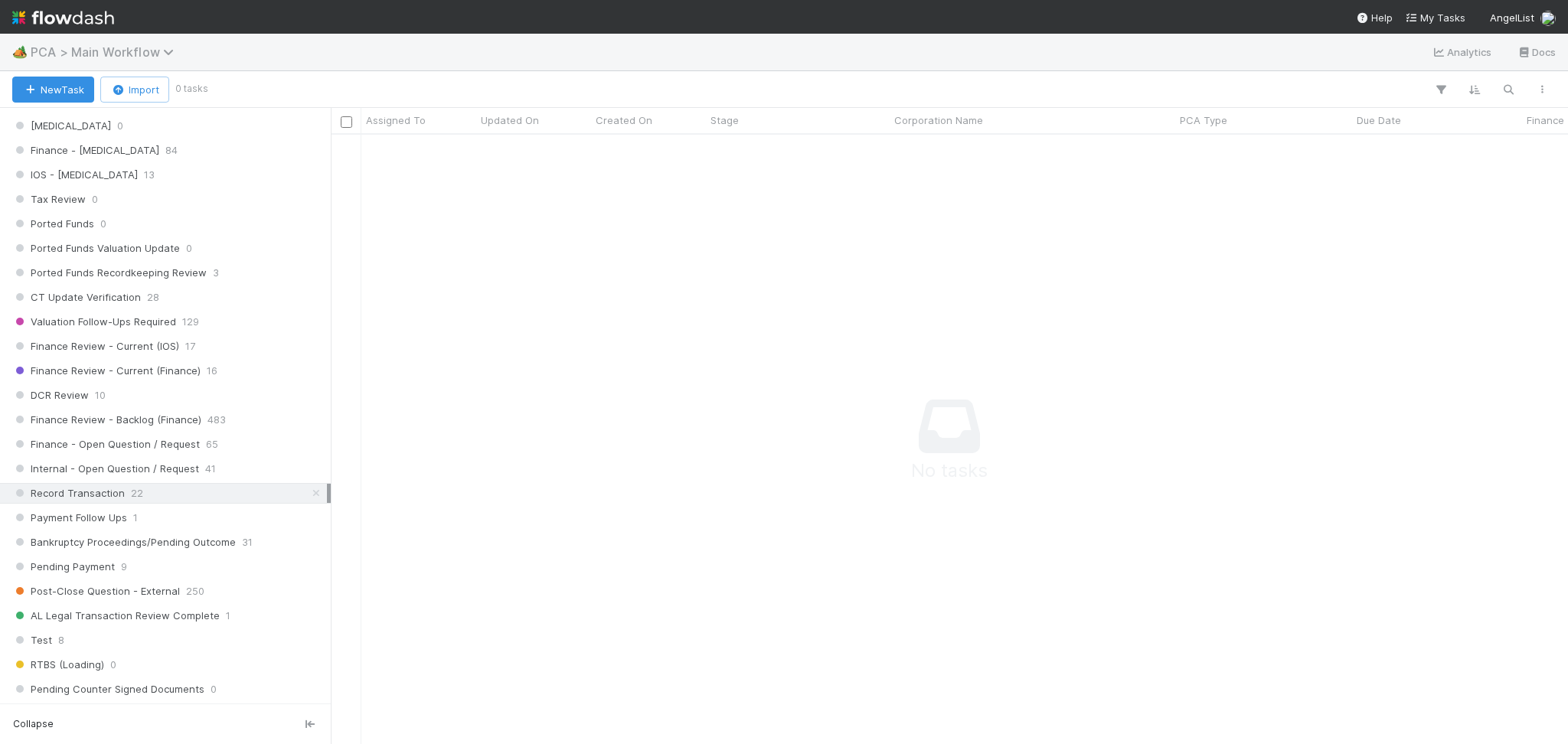
click at [90, 53] on span "PCA > Main Workflow" at bounding box center [106, 52] width 151 height 15
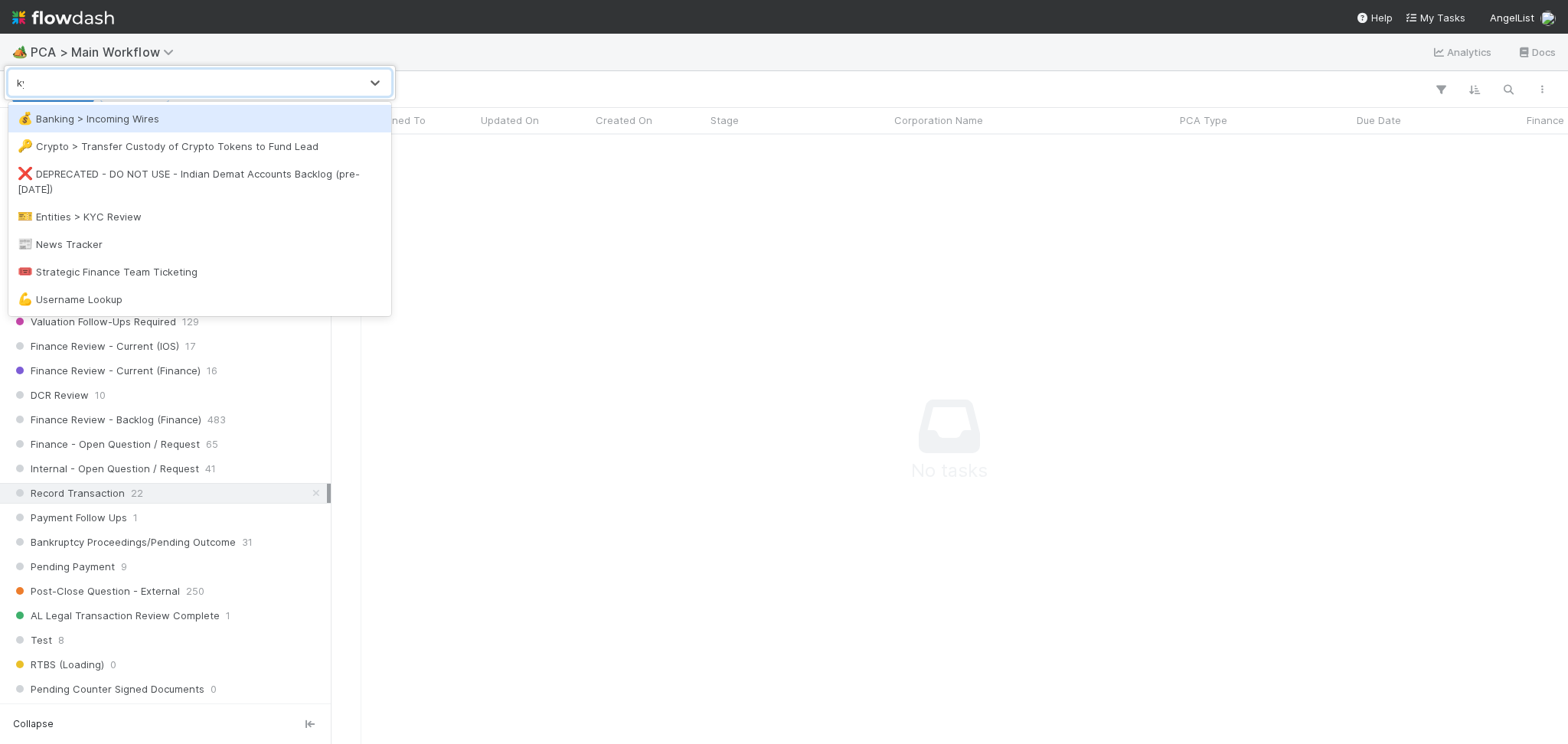
type input "kyc"
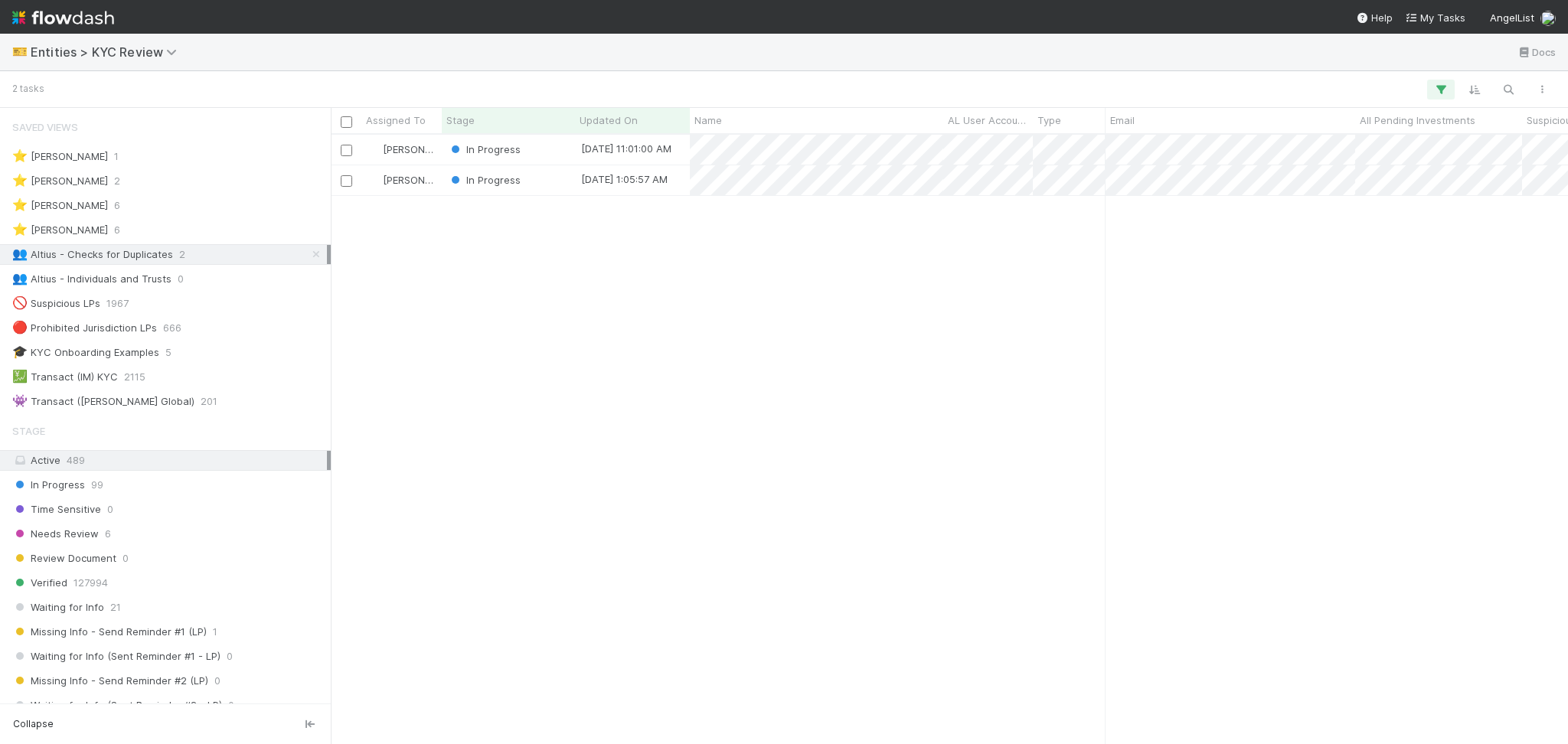
scroll to position [16, 16]
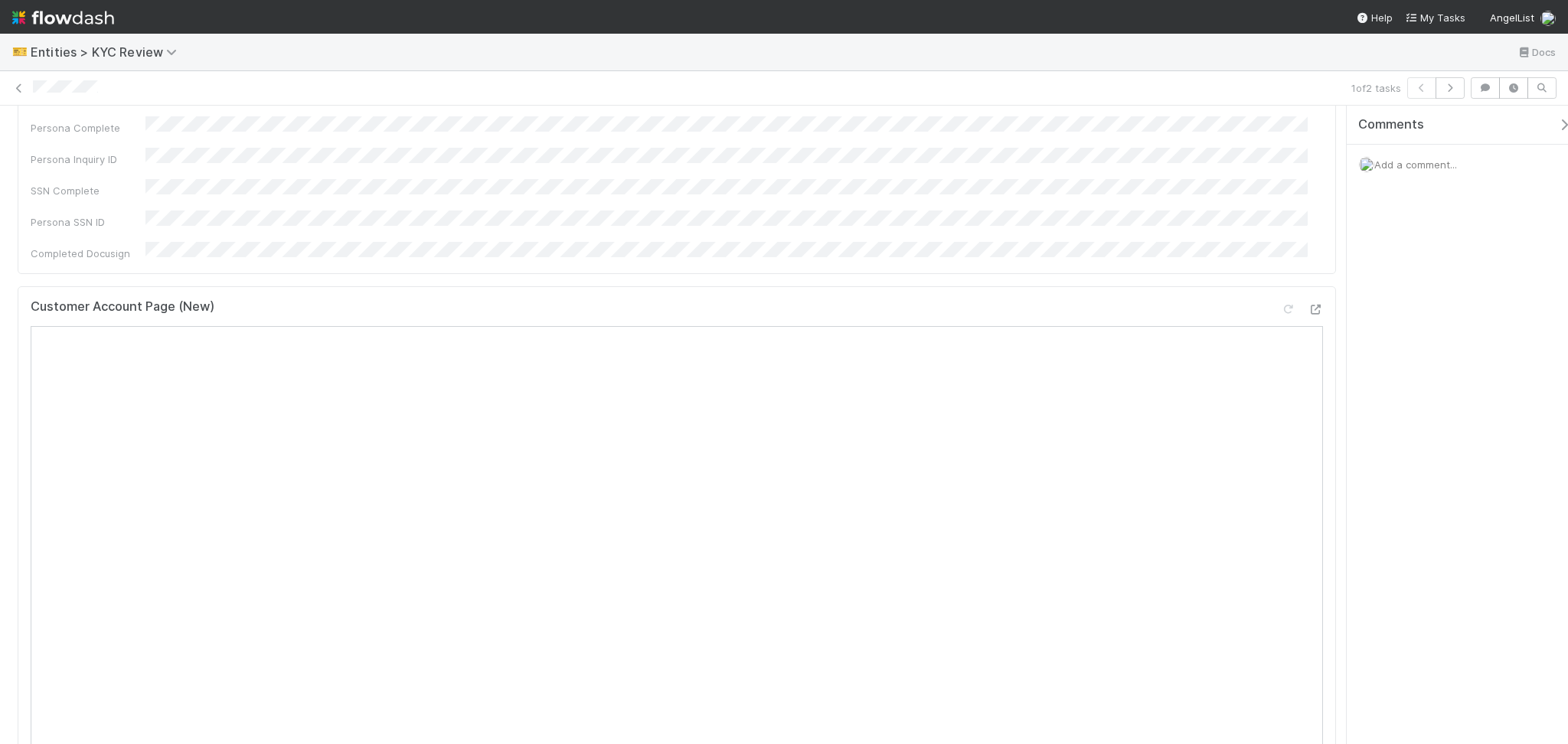
scroll to position [408, 0]
click at [1308, 293] on icon at bounding box center [1316, 297] width 15 height 10
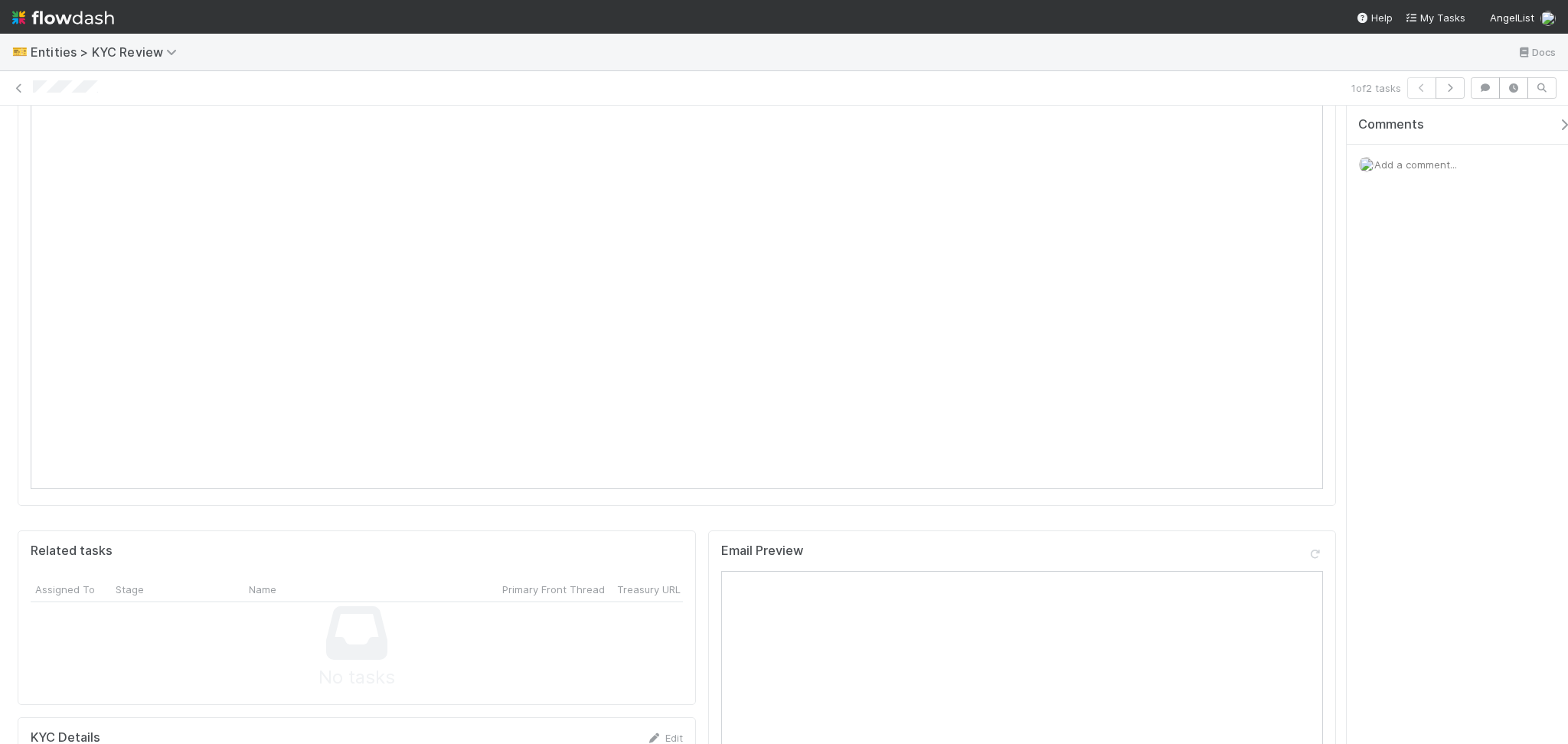
scroll to position [1020, 0]
click at [667, 557] on link "Edit" at bounding box center [665, 563] width 36 height 12
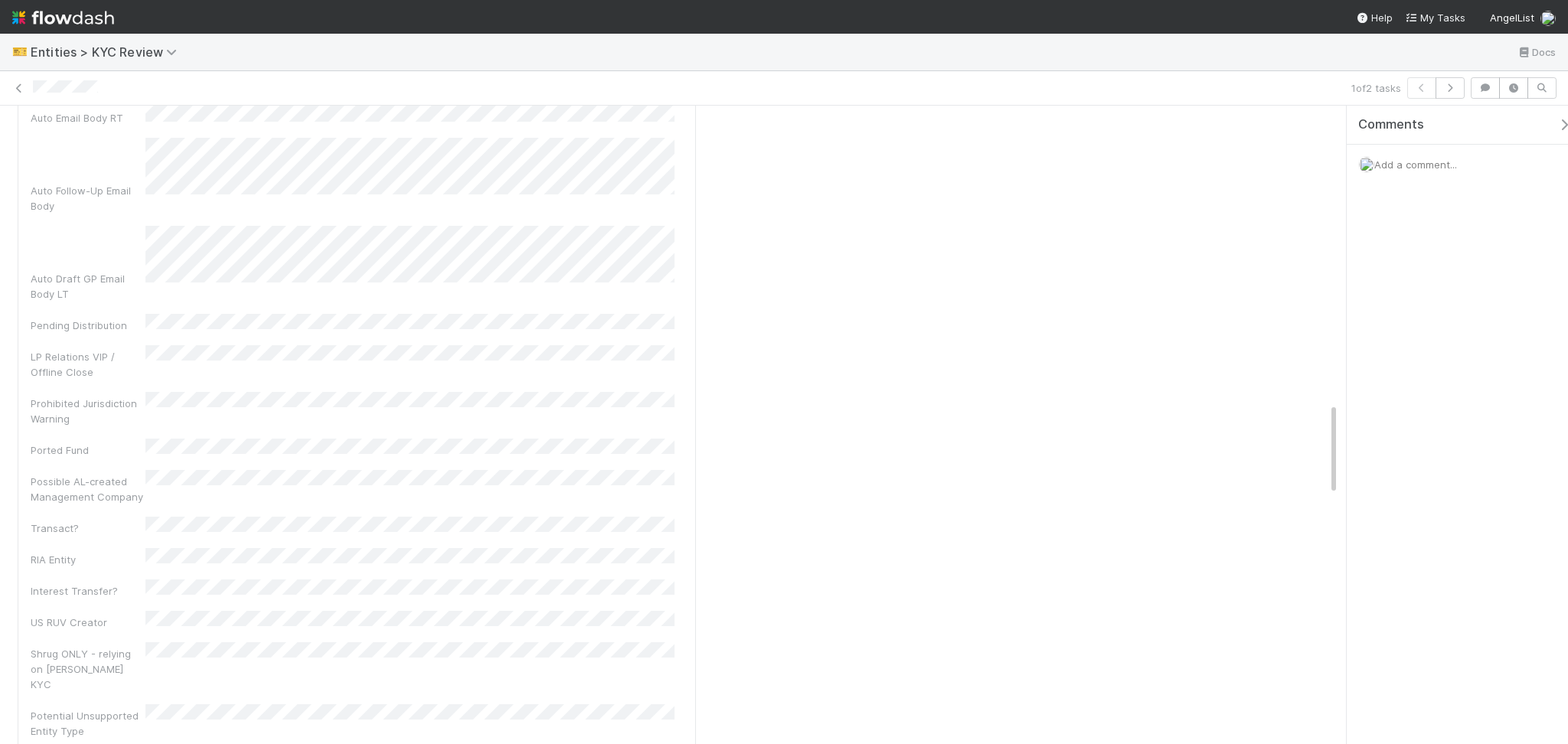
scroll to position [2552, 0]
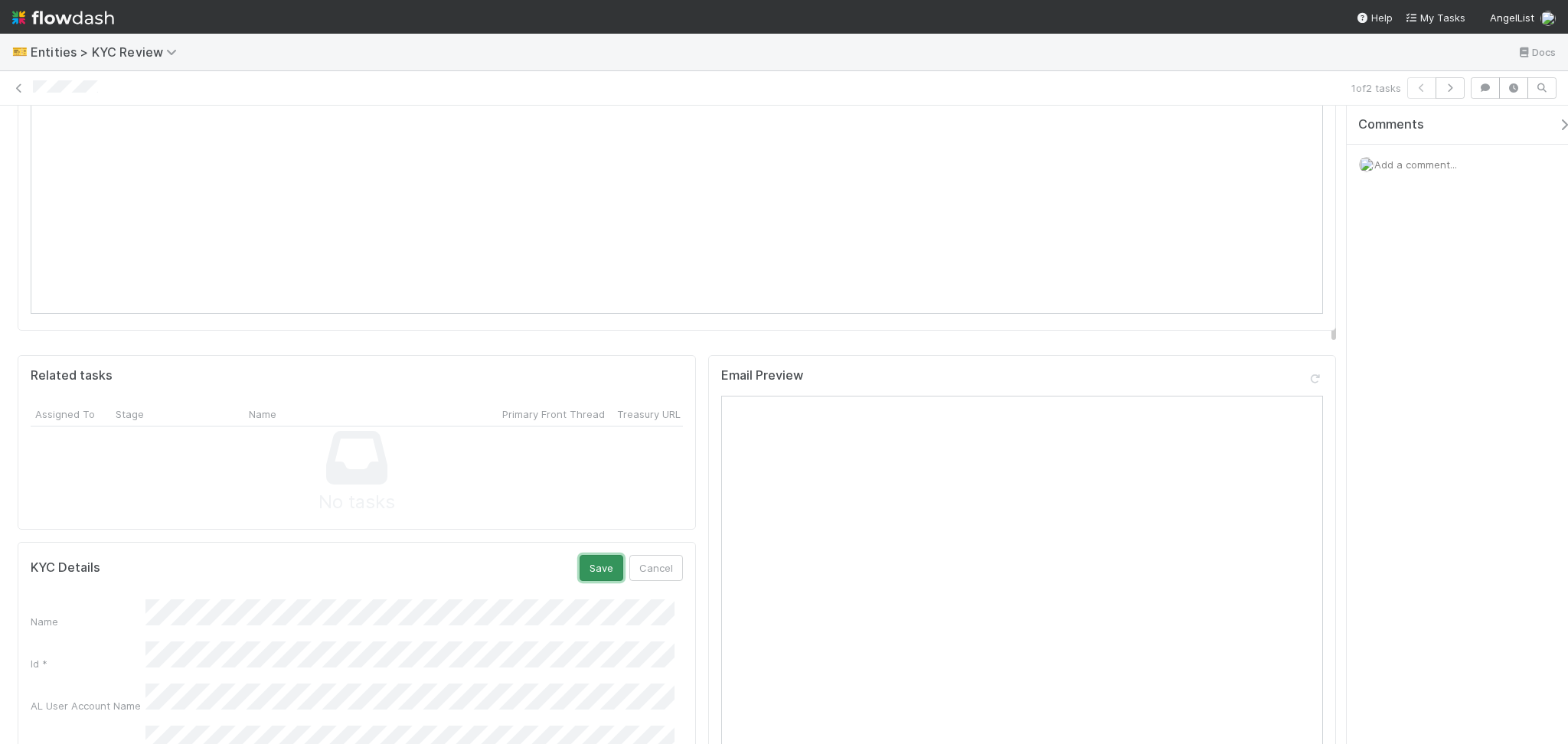
click at [584, 555] on button "Save" at bounding box center [602, 568] width 43 height 26
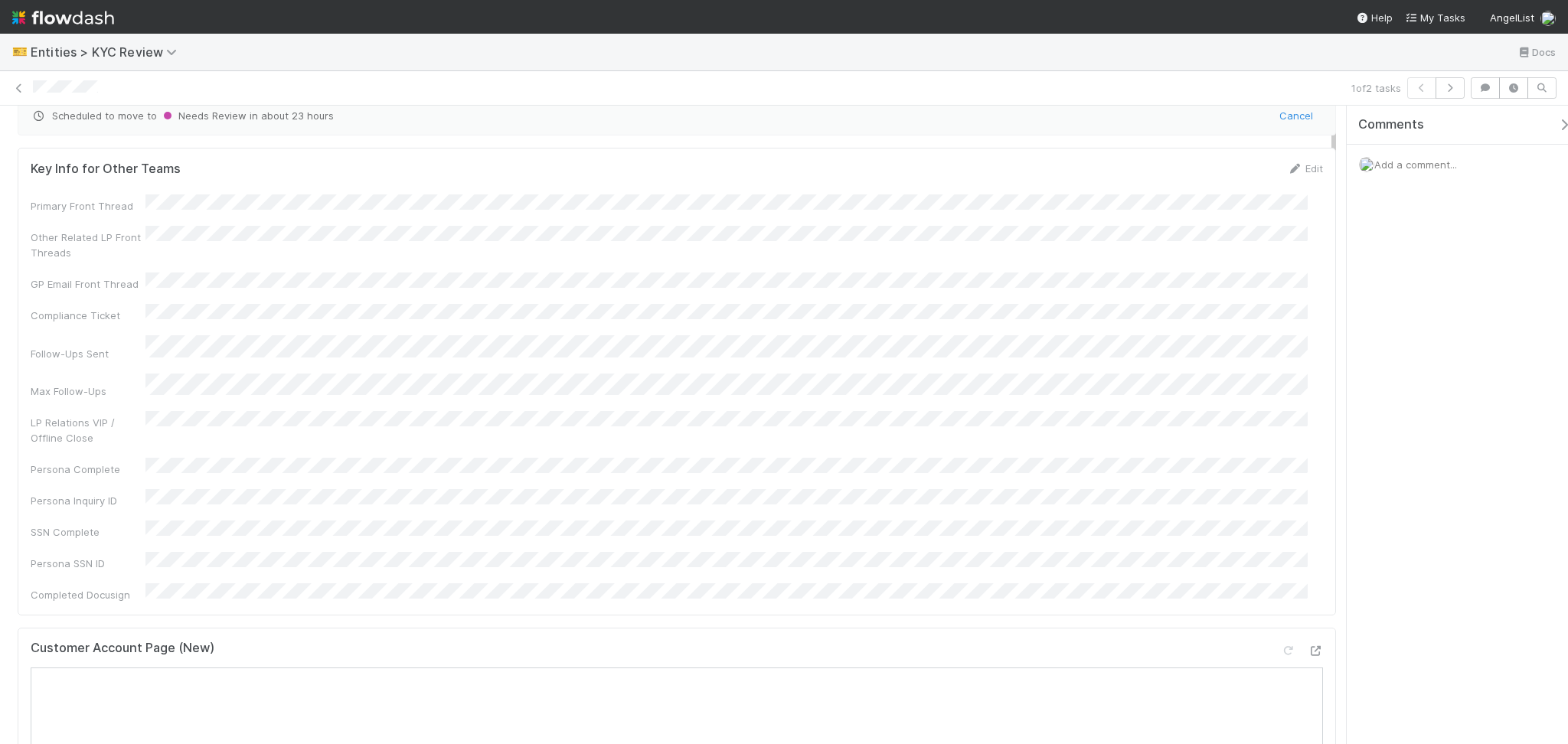
scroll to position [0, 0]
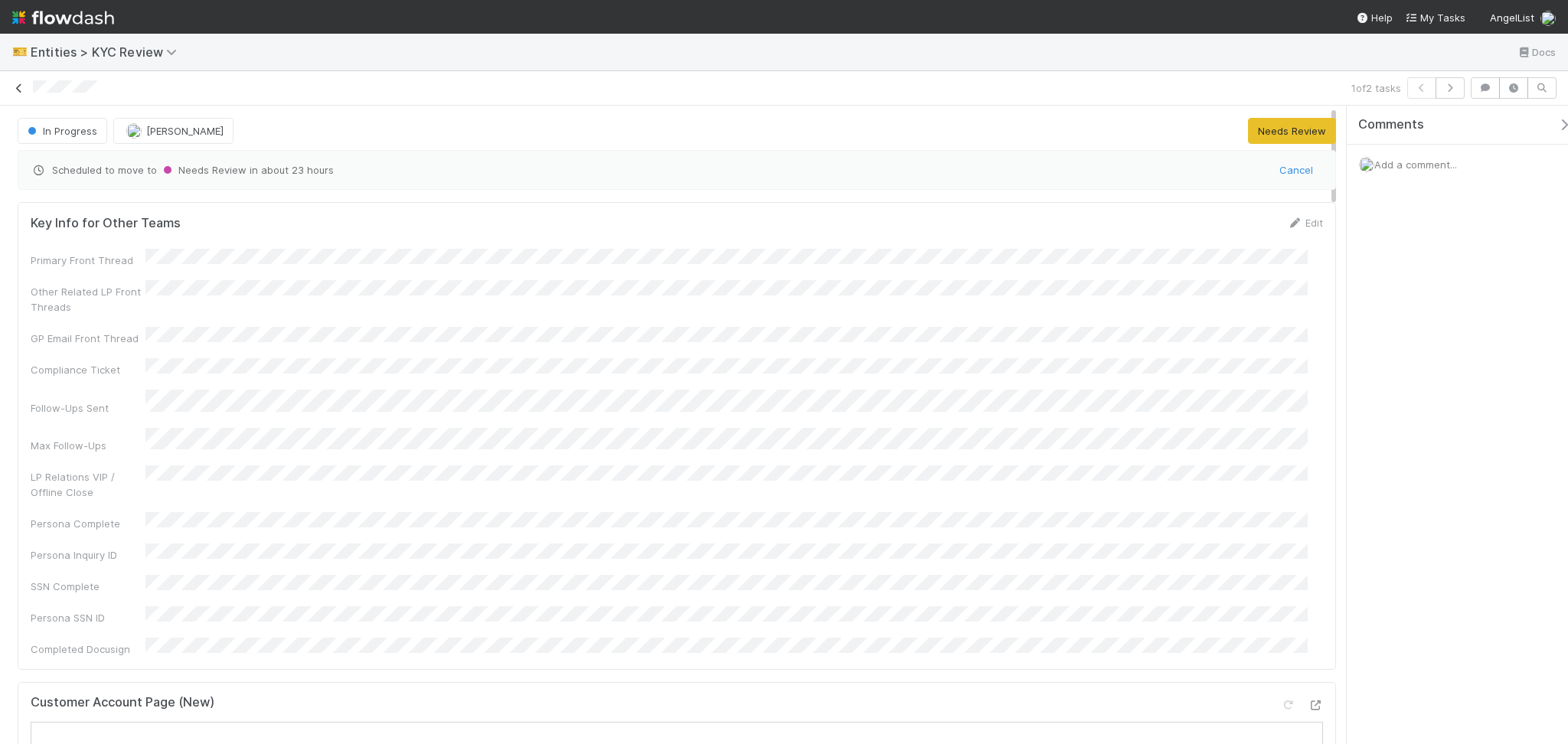
click at [23, 90] on icon at bounding box center [19, 88] width 15 height 10
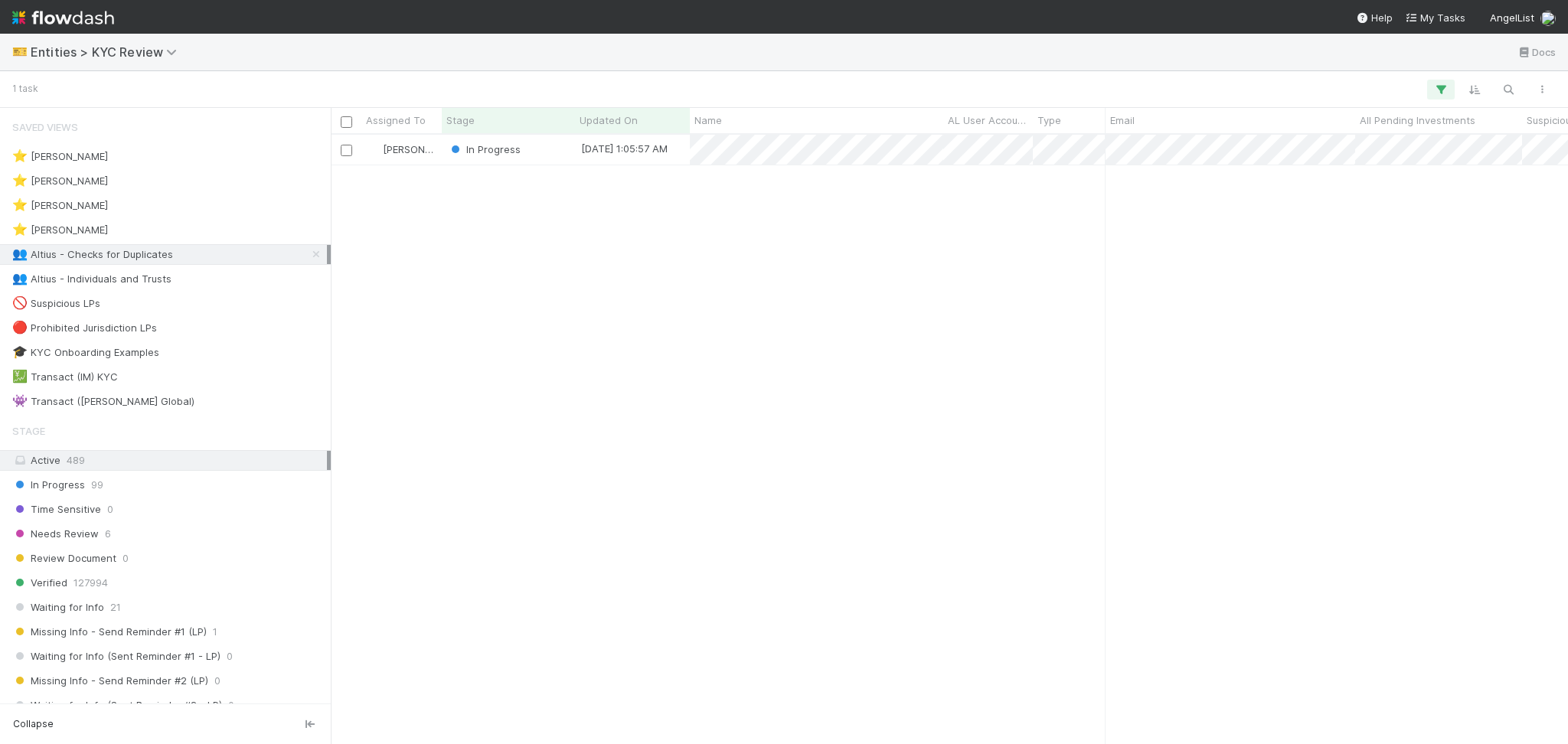
scroll to position [593, 1221]
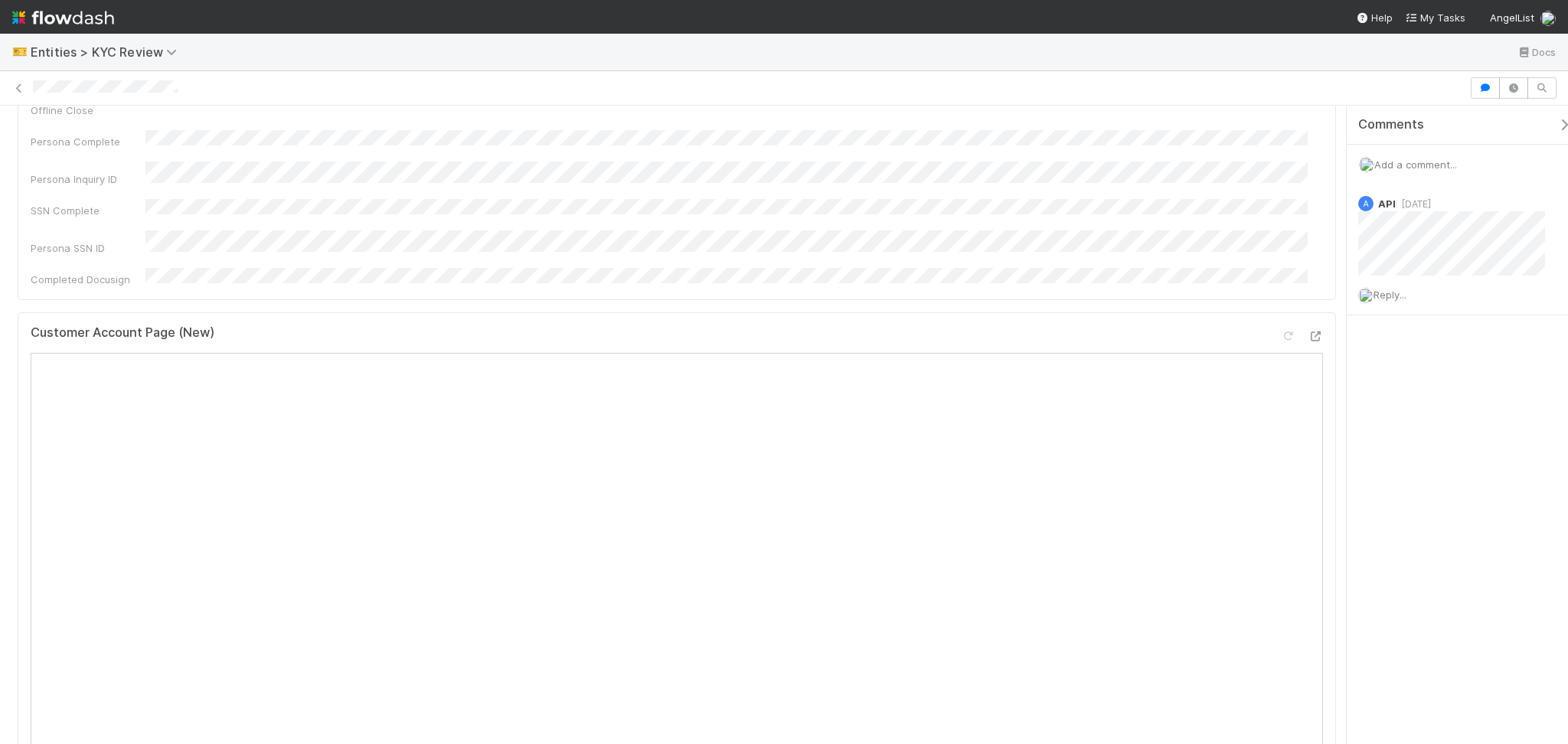
scroll to position [612, 0]
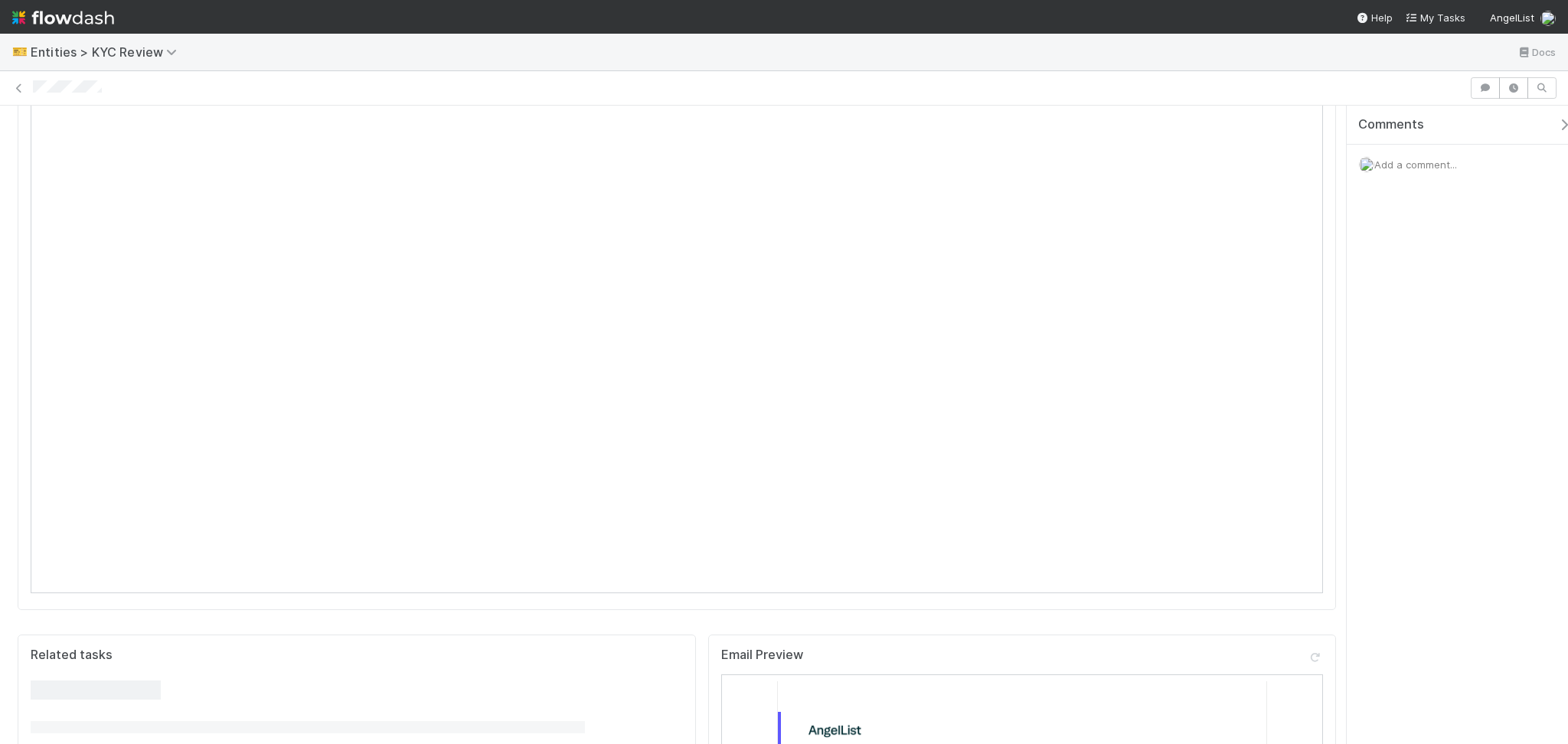
scroll to position [102, 0]
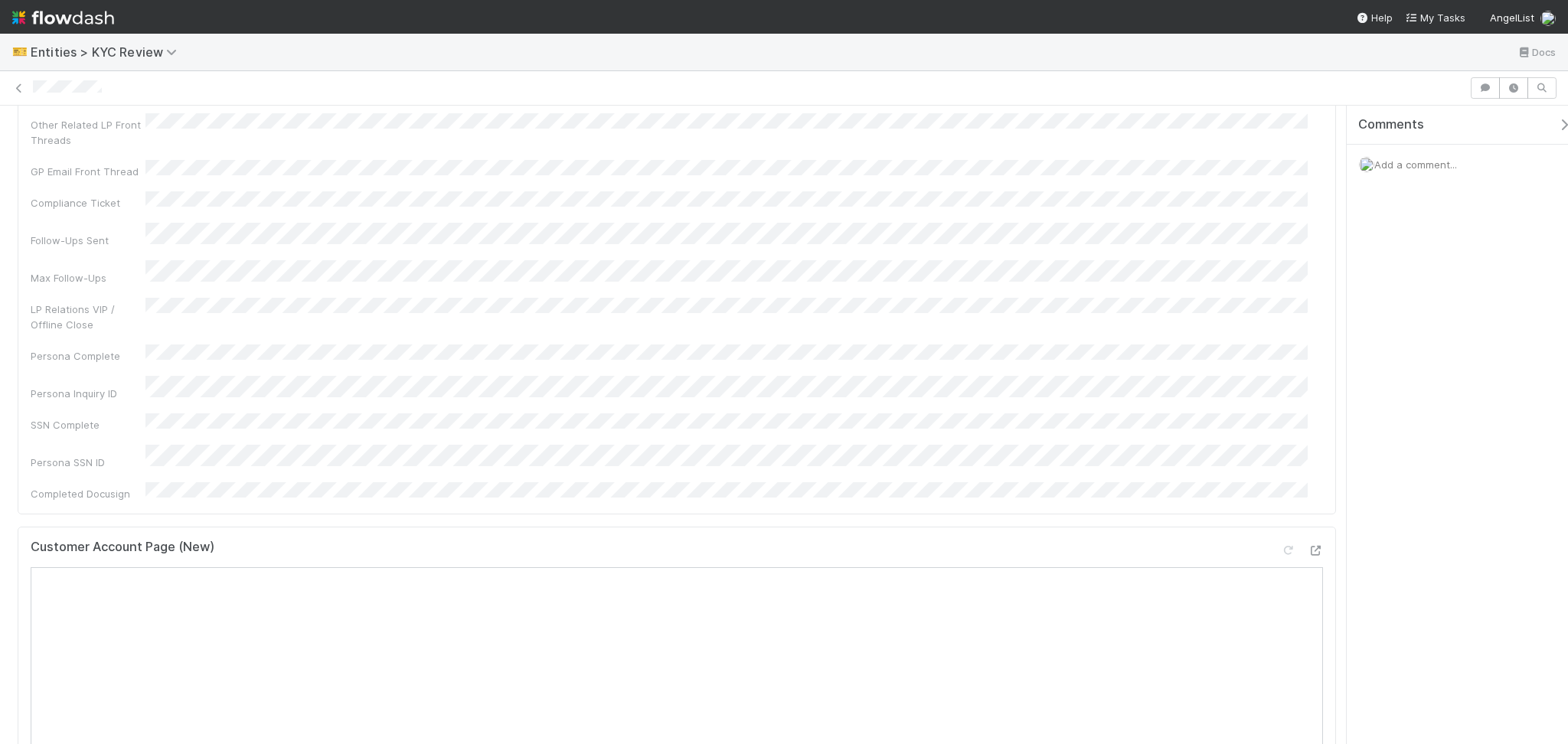
scroll to position [204, 0]
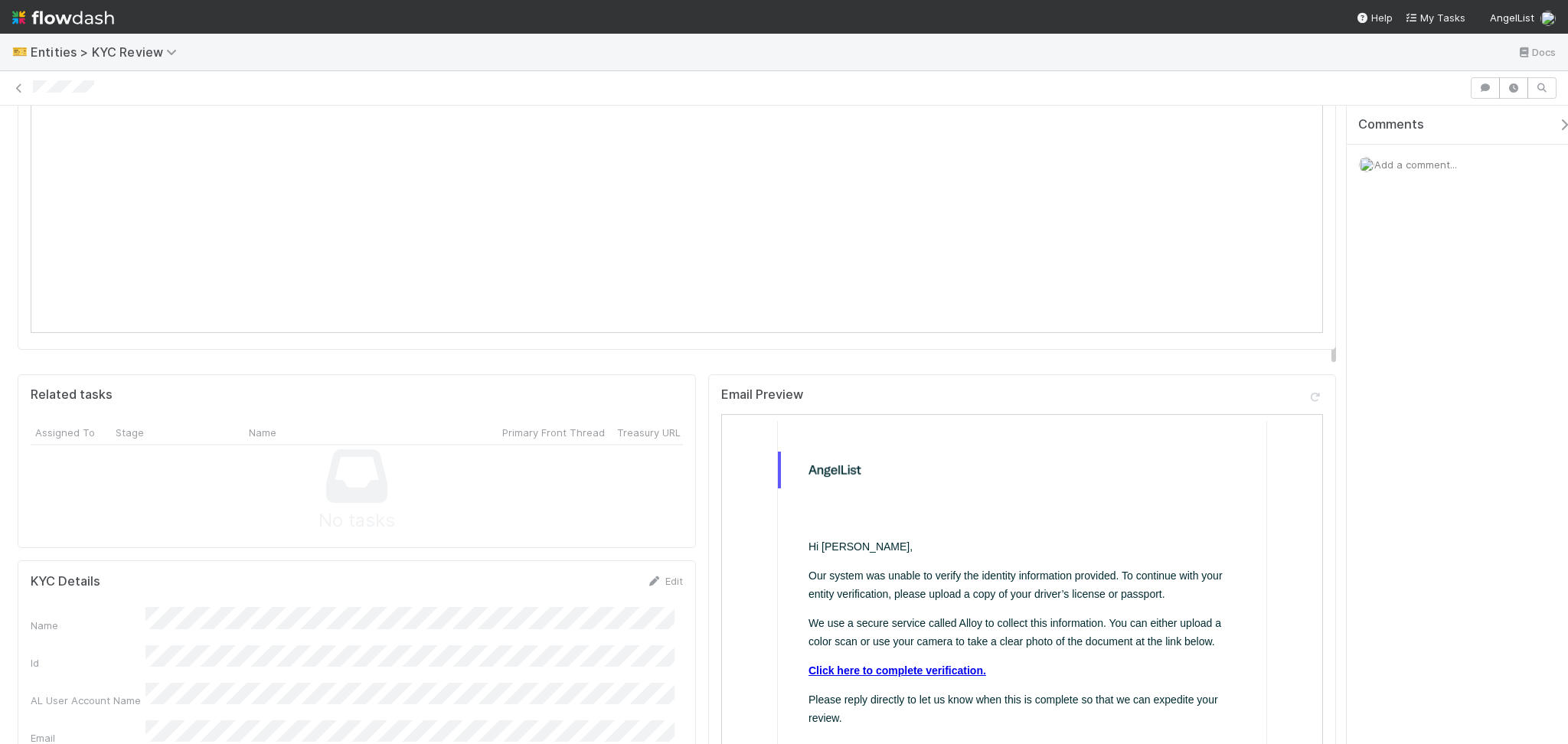
scroll to position [715, 0]
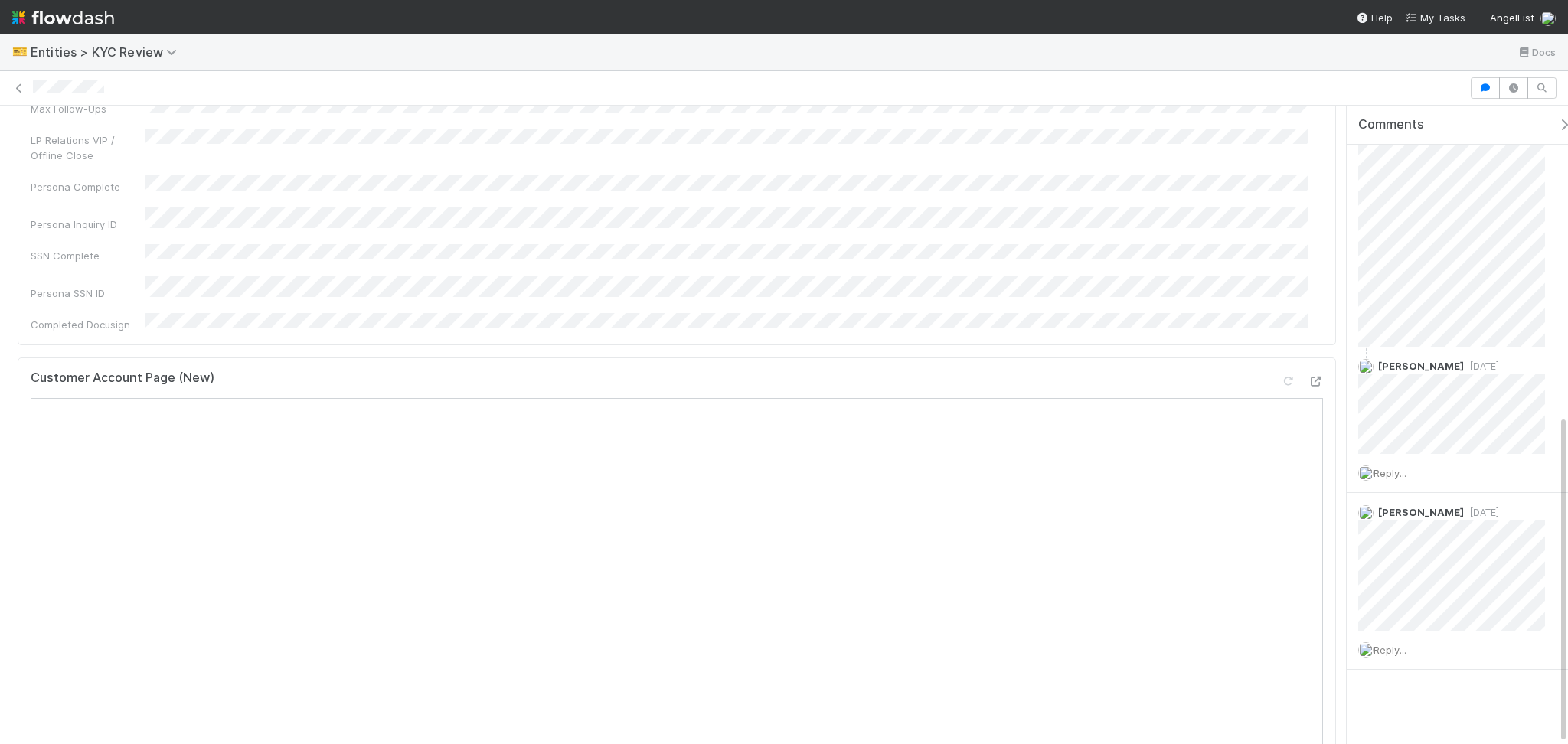
scroll to position [408, 0]
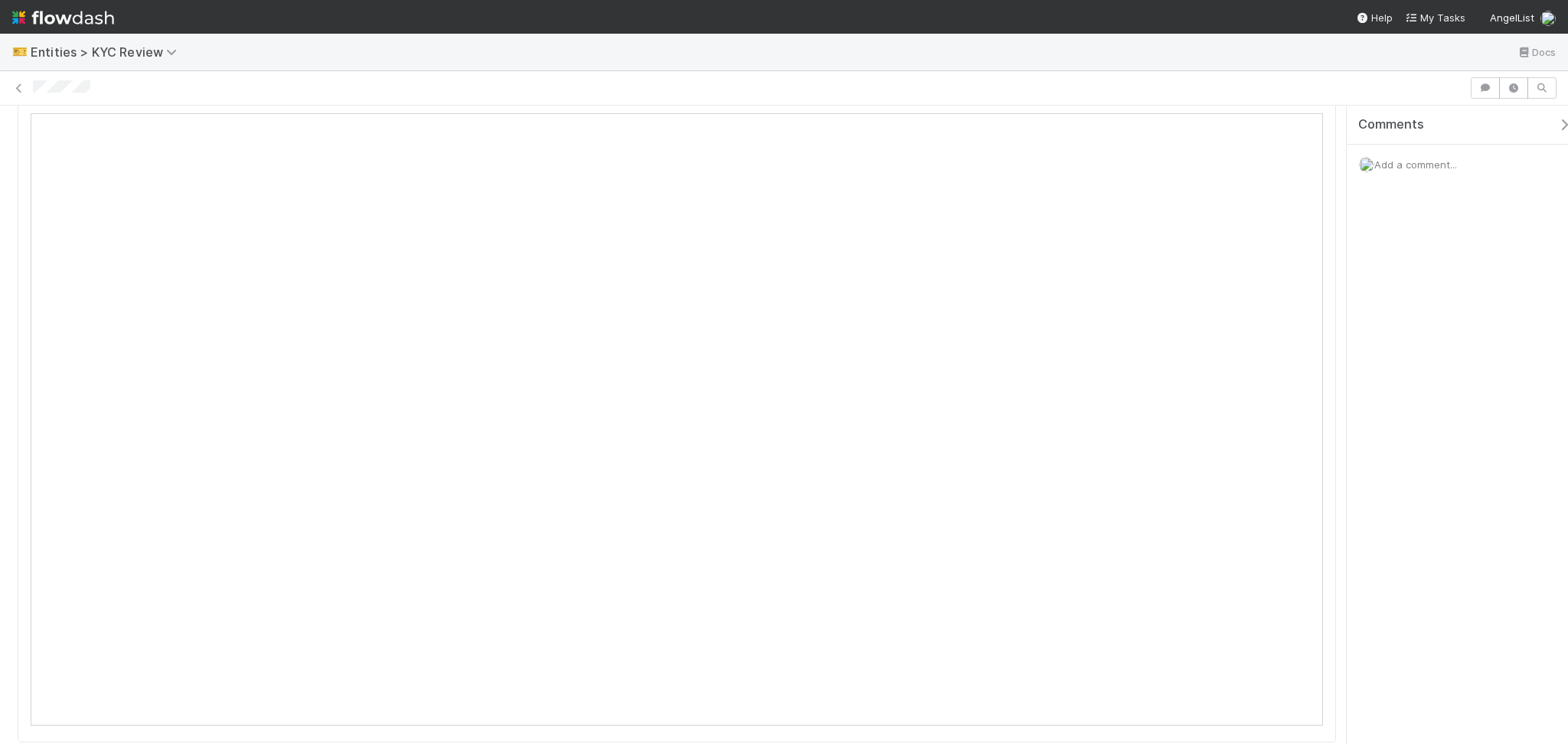
scroll to position [612, 0]
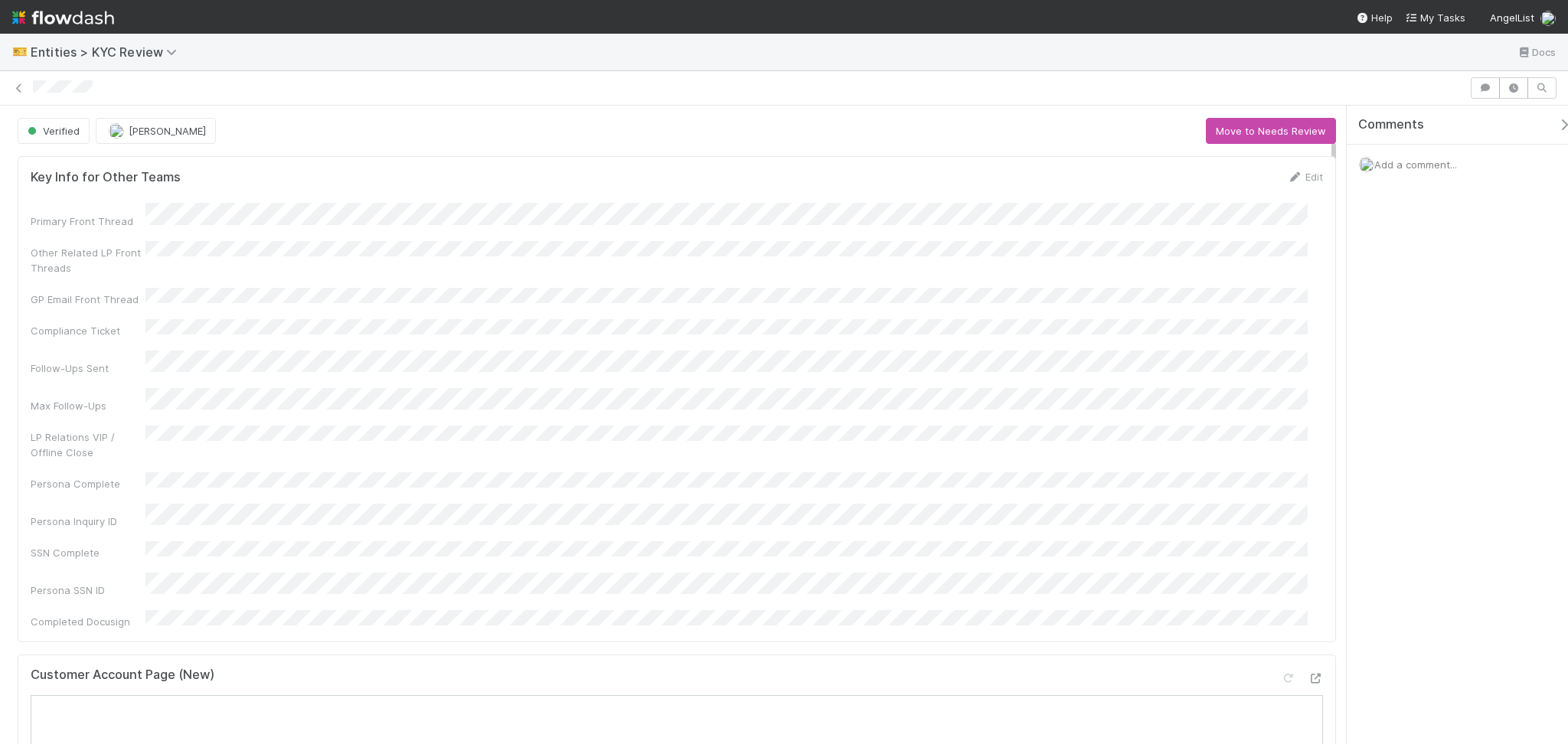
scroll to position [408, 0]
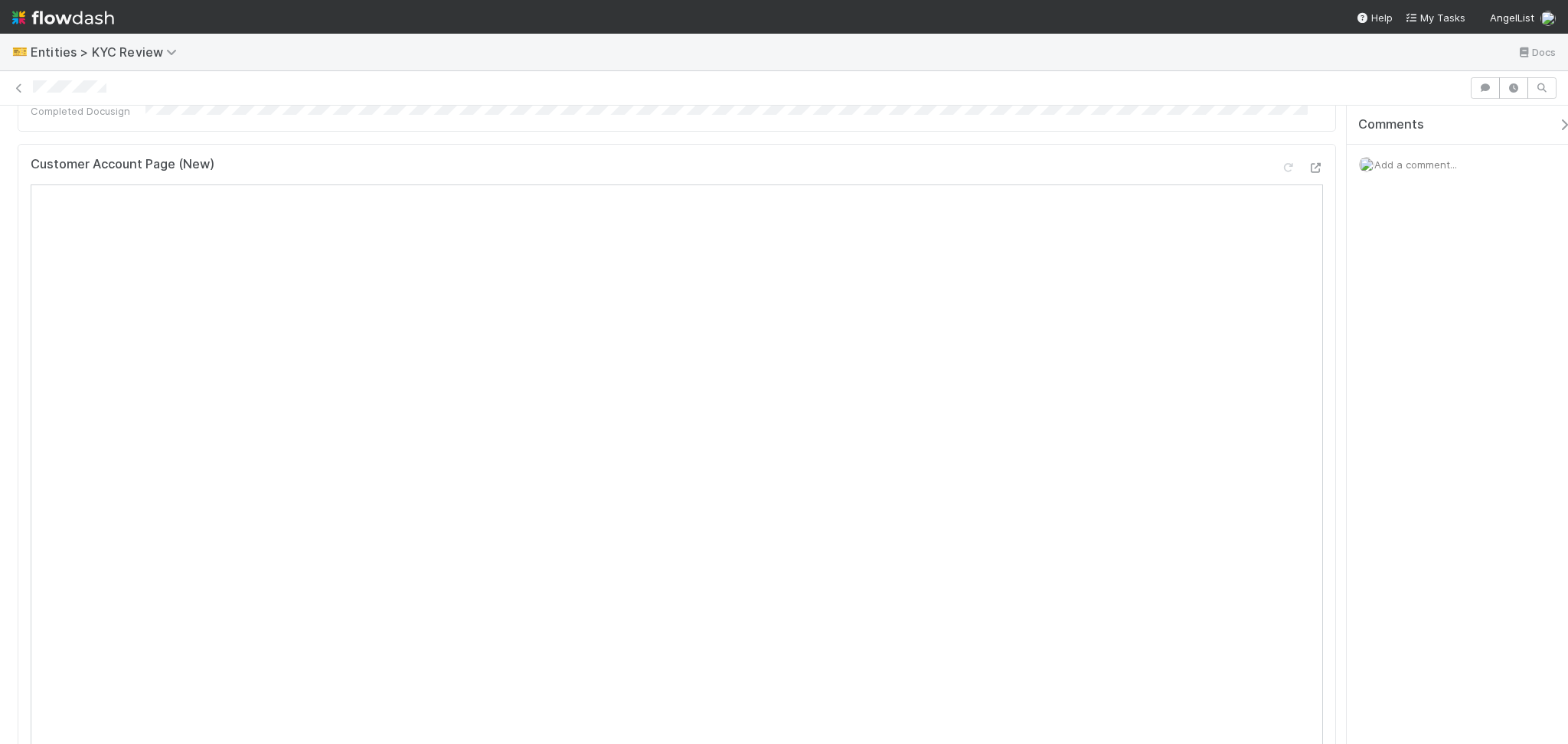
scroll to position [612, 0]
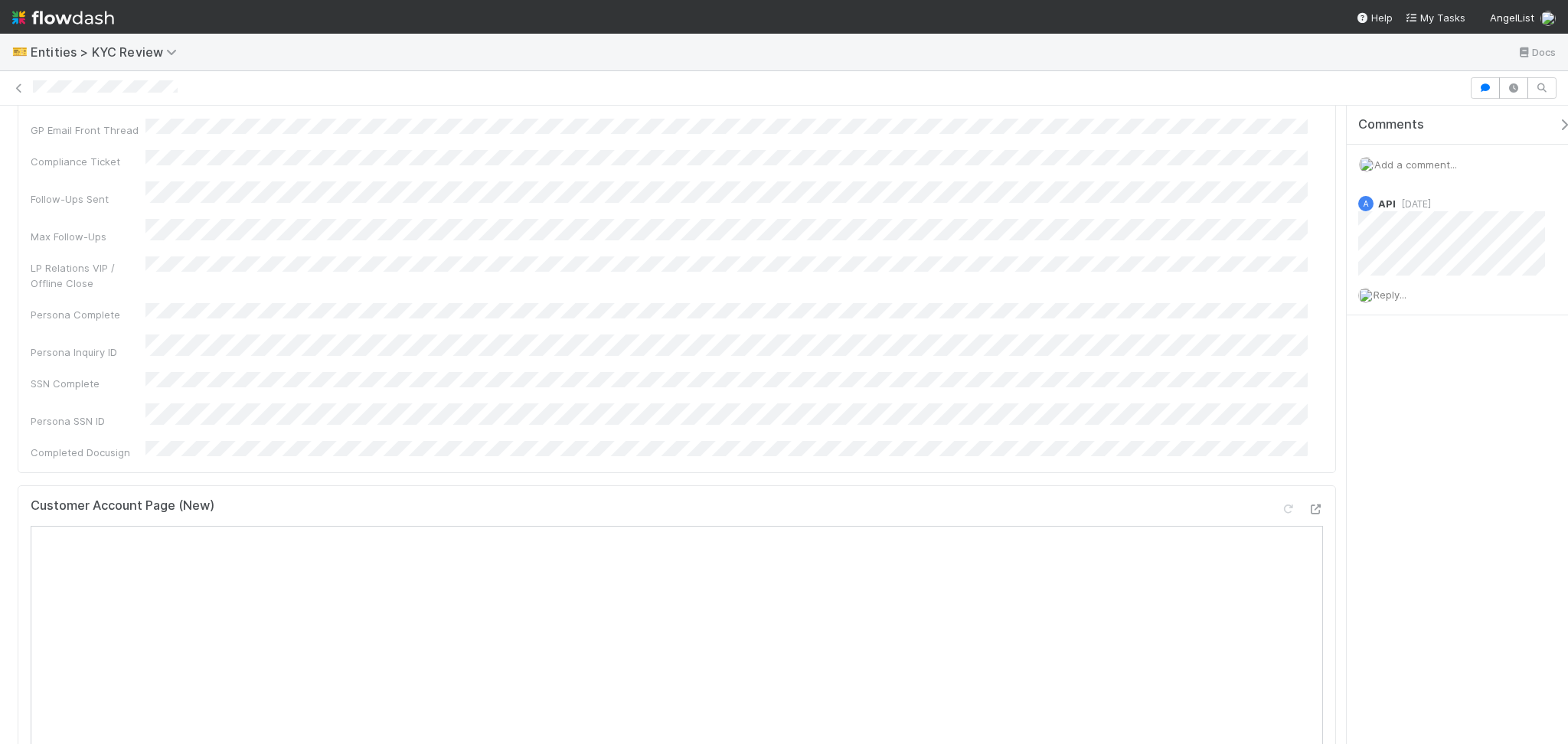
scroll to position [204, 0]
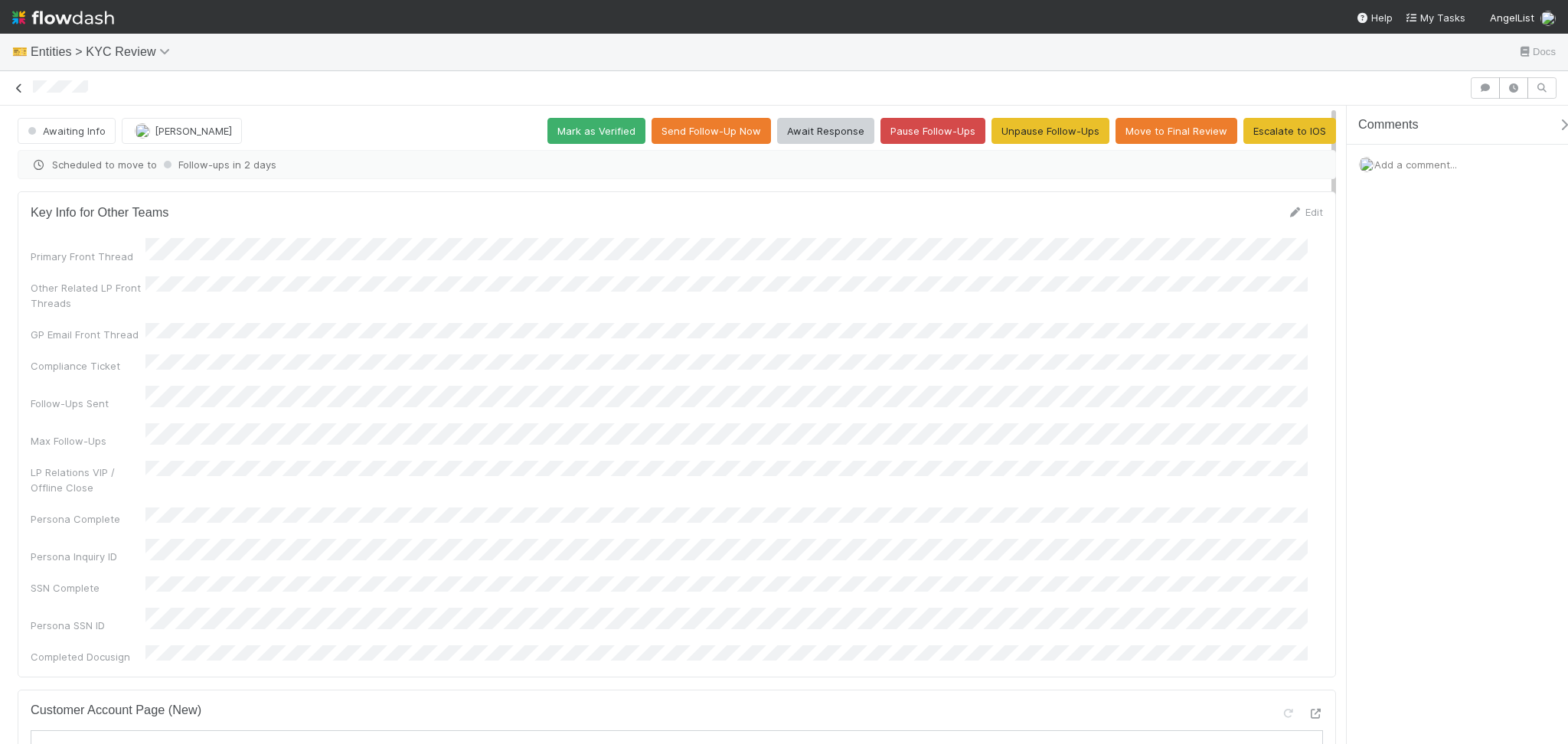
click at [13, 85] on icon at bounding box center [19, 88] width 15 height 10
